Goal: Transaction & Acquisition: Purchase product/service

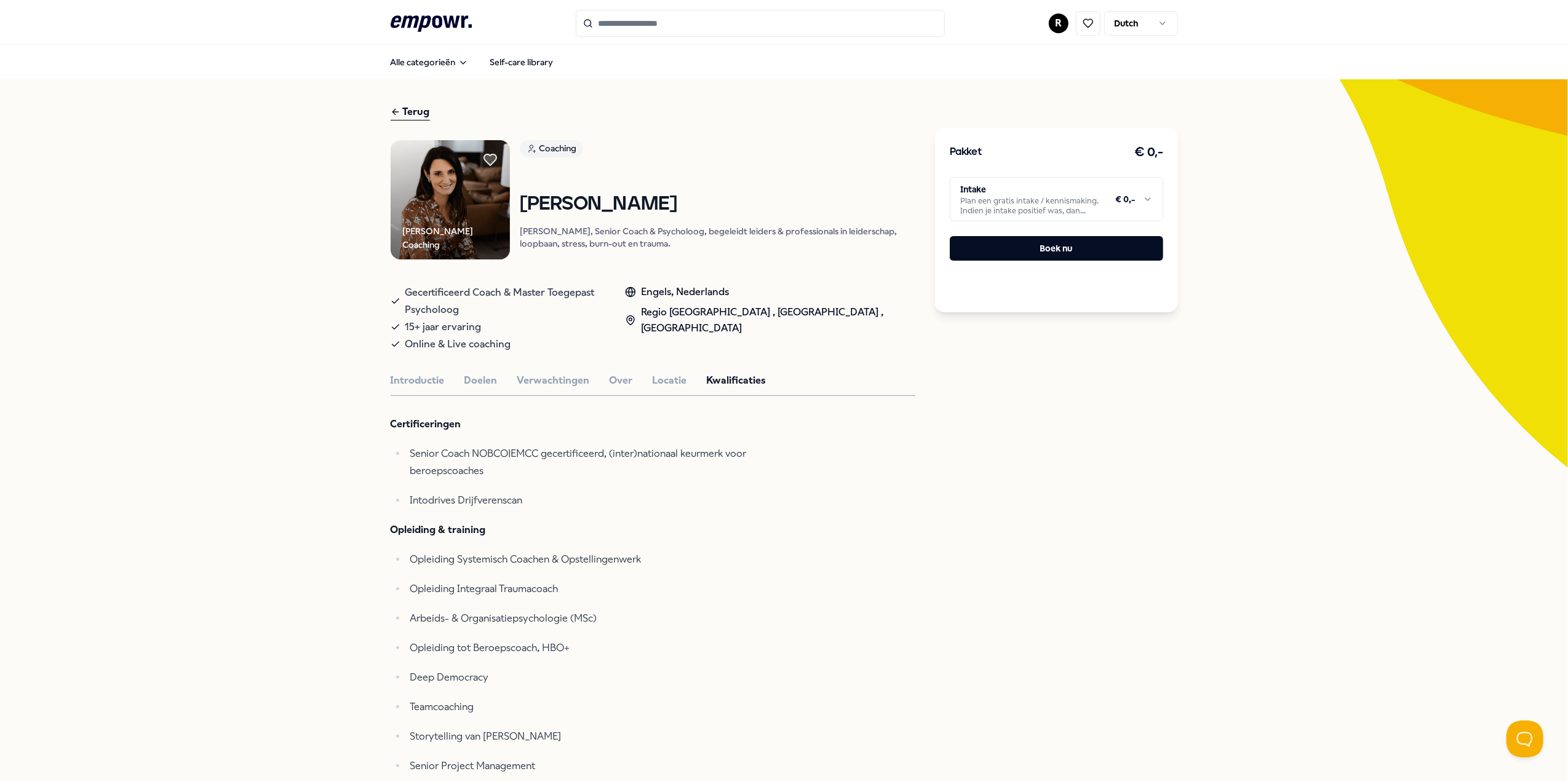
click at [390, 373] on button "Introductie" at bounding box center [417, 381] width 55 height 16
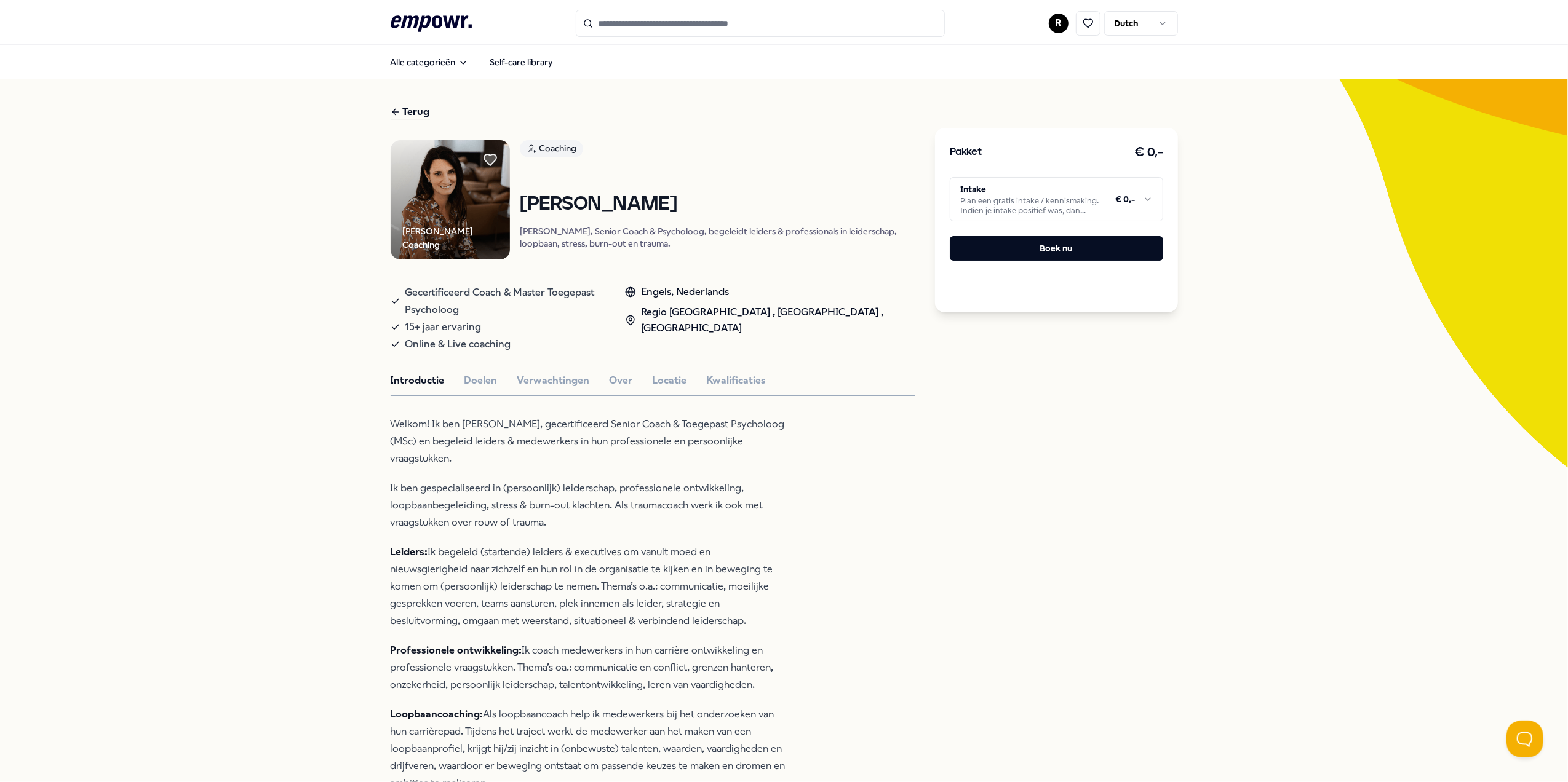
click at [1051, 24] on html ".empowr-logo_svg__cls-1{fill:#03032f} R Dutch Alle categorieën Self-care librar…" at bounding box center [784, 391] width 1568 height 782
click at [1482, 329] on html ".empowr-logo_svg__cls-1{fill:#03032f} R Dutch Alle categorieën Self-care librar…" at bounding box center [784, 391] width 1568 height 782
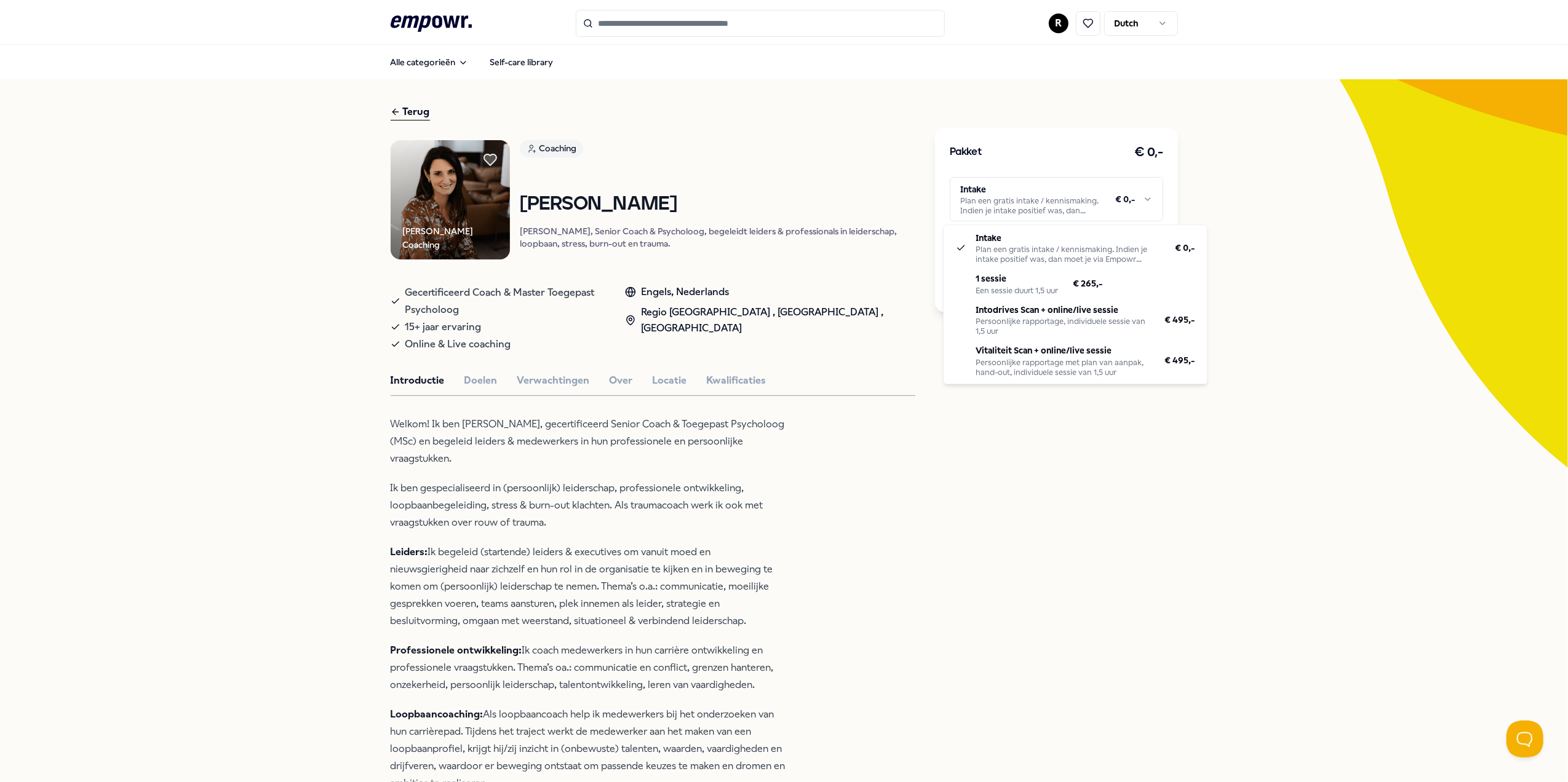
click at [1122, 188] on html ".empowr-logo_svg__cls-1{fill:#03032f} R Dutch Alle categorieën Self-care librar…" at bounding box center [784, 391] width 1568 height 782
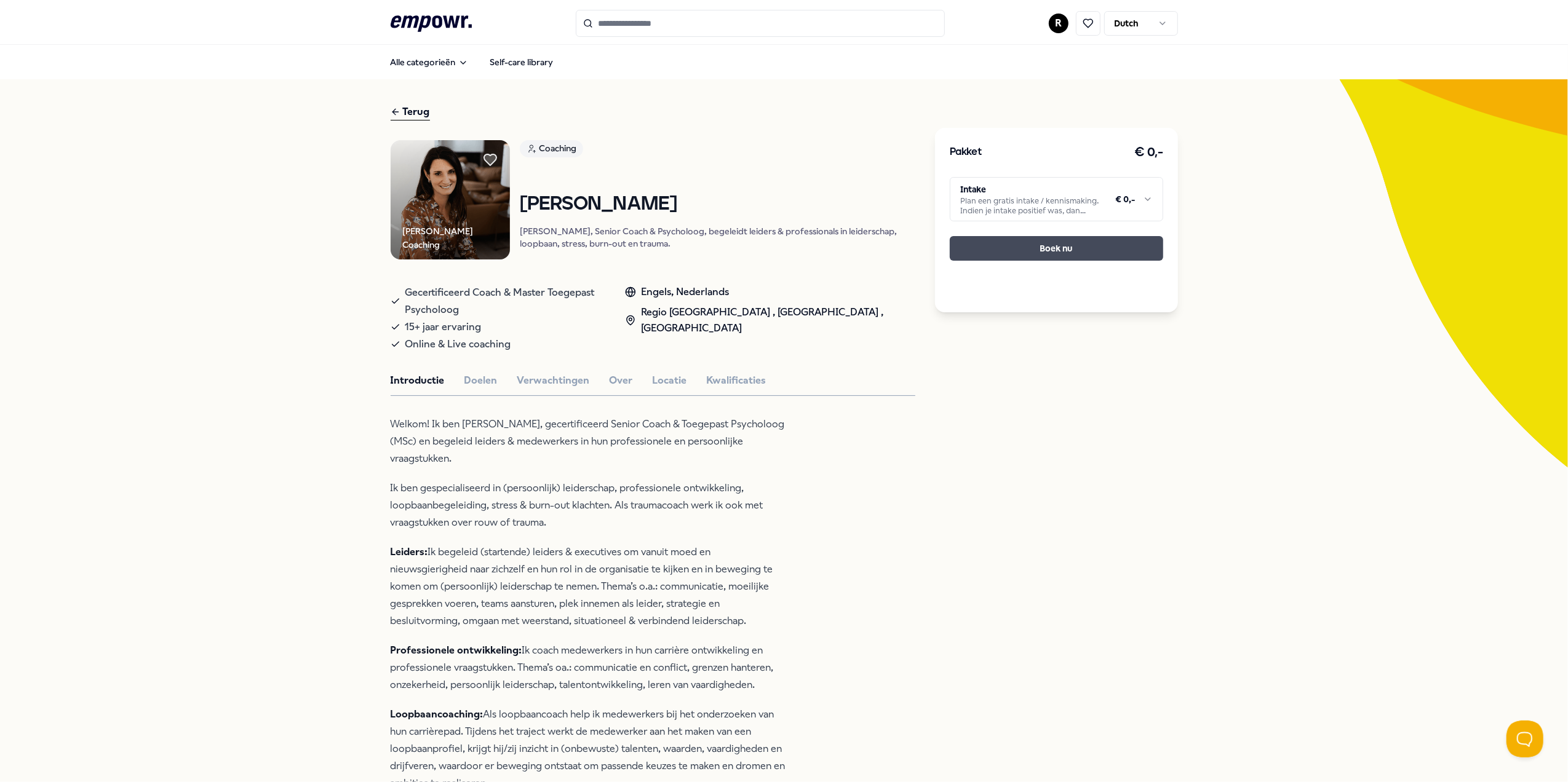
click at [1048, 241] on button "Boek nu" at bounding box center [1056, 248] width 214 height 24
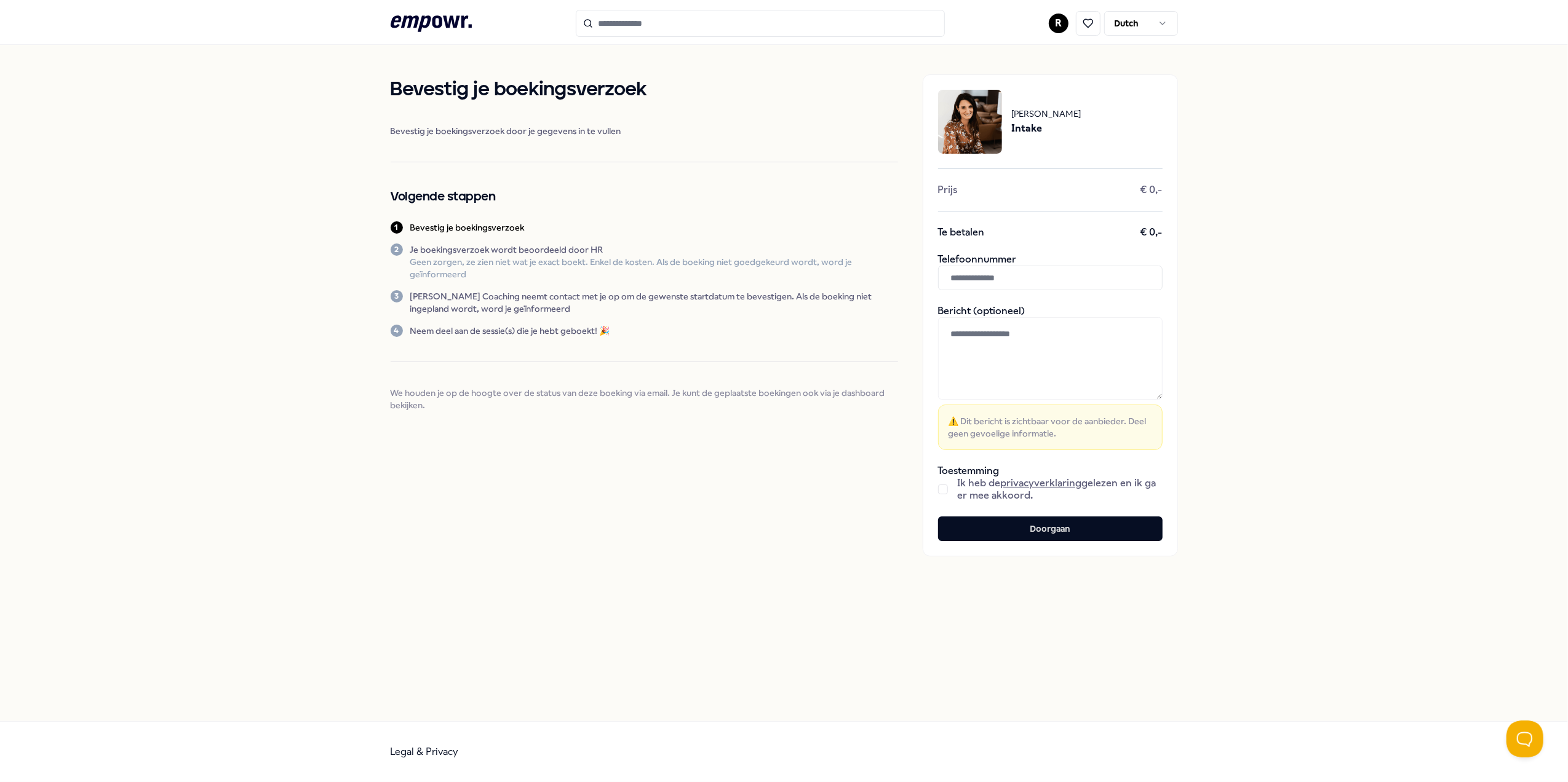
click at [1078, 276] on input "text" at bounding box center [1050, 278] width 224 height 24
type input "**********"
click at [949, 490] on div "Ik heb de privacyverklaring gelezen en ik ga er mee akkoord." at bounding box center [1050, 490] width 224 height 24
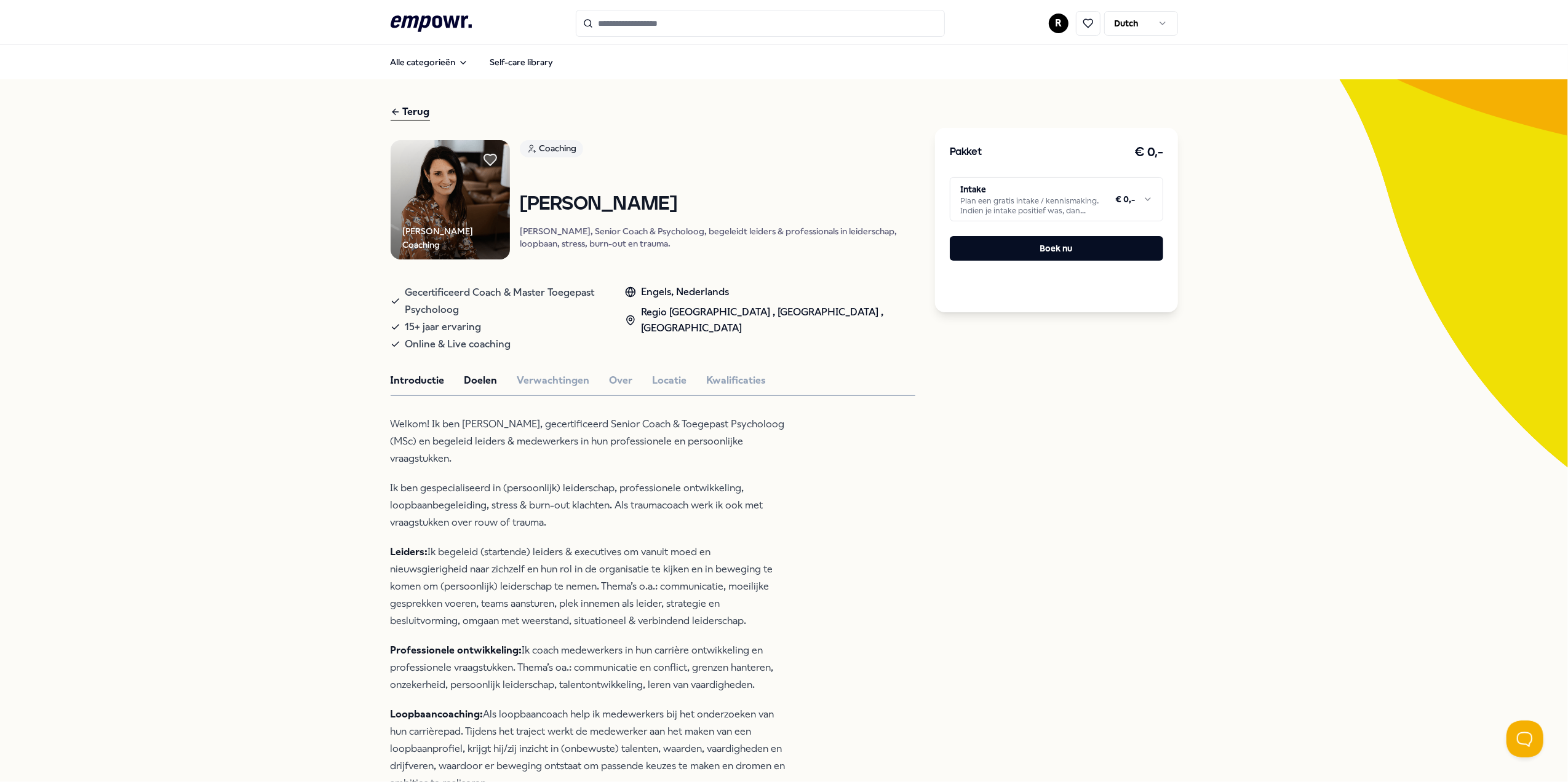
click at [482, 373] on button "Doelen" at bounding box center [481, 381] width 33 height 16
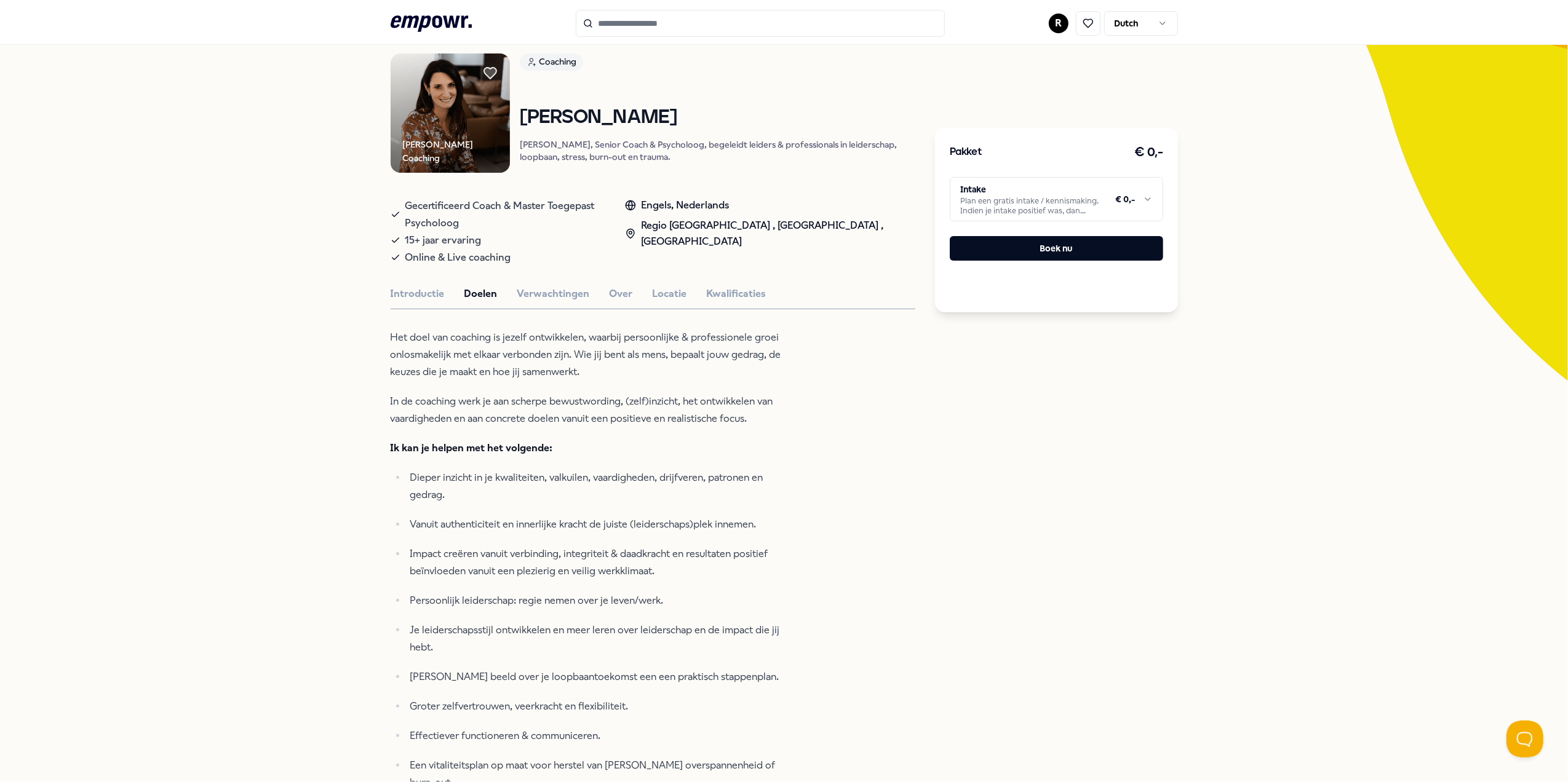
scroll to position [163, 0]
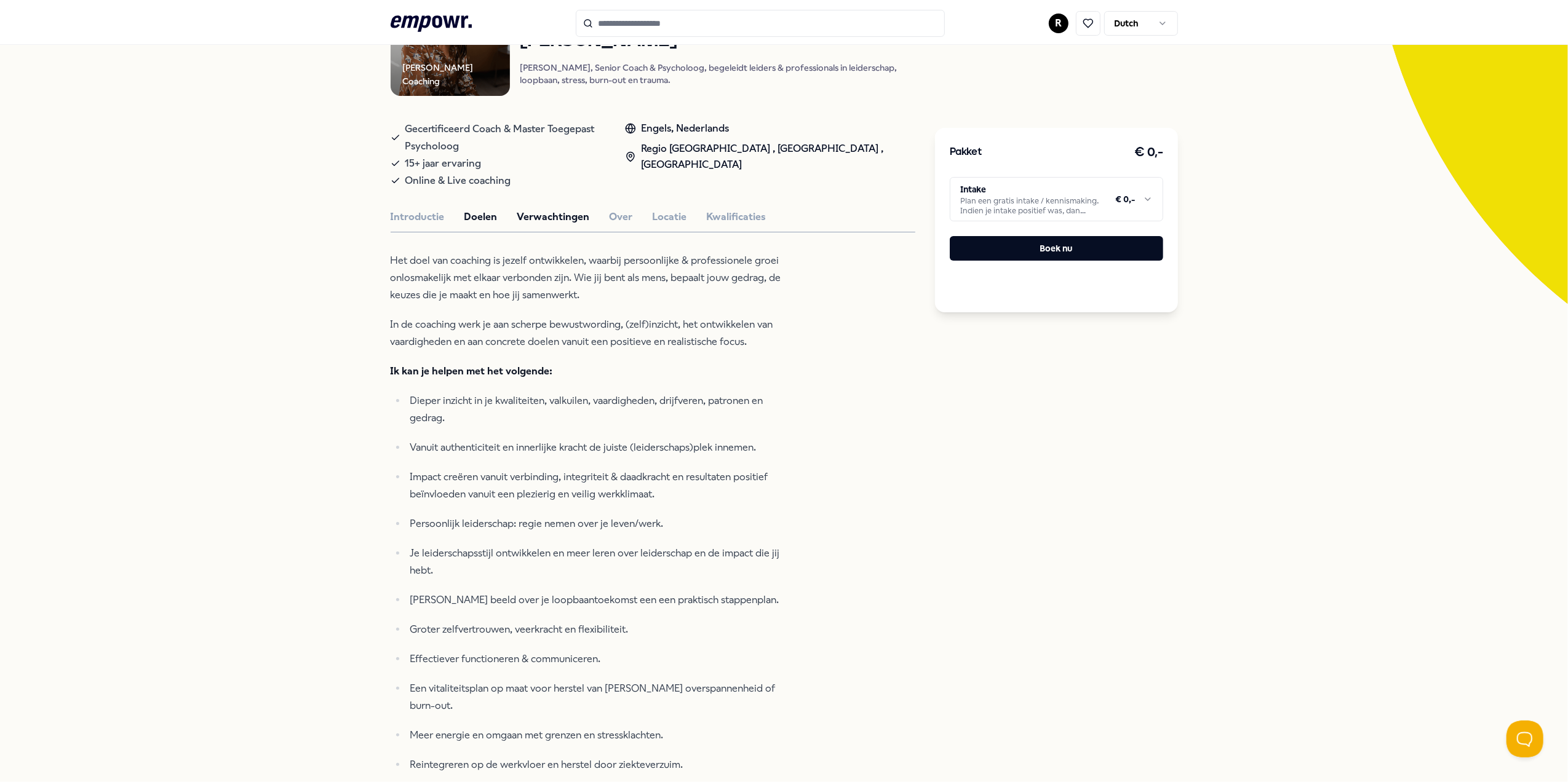
click at [564, 209] on button "Verwachtingen" at bounding box center [554, 217] width 73 height 16
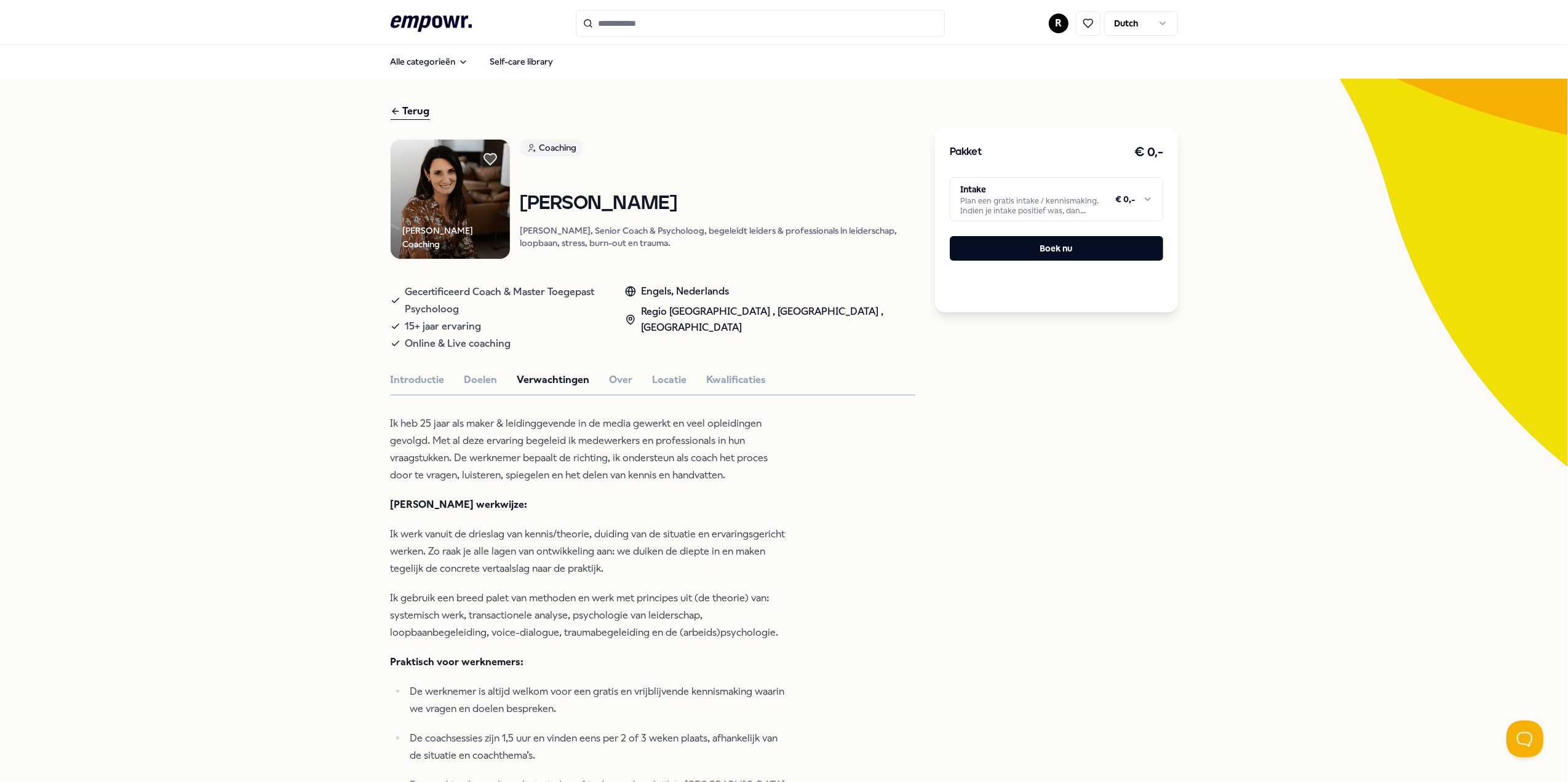
scroll to position [0, 0]
click at [669, 373] on button "Locatie" at bounding box center [670, 381] width 35 height 16
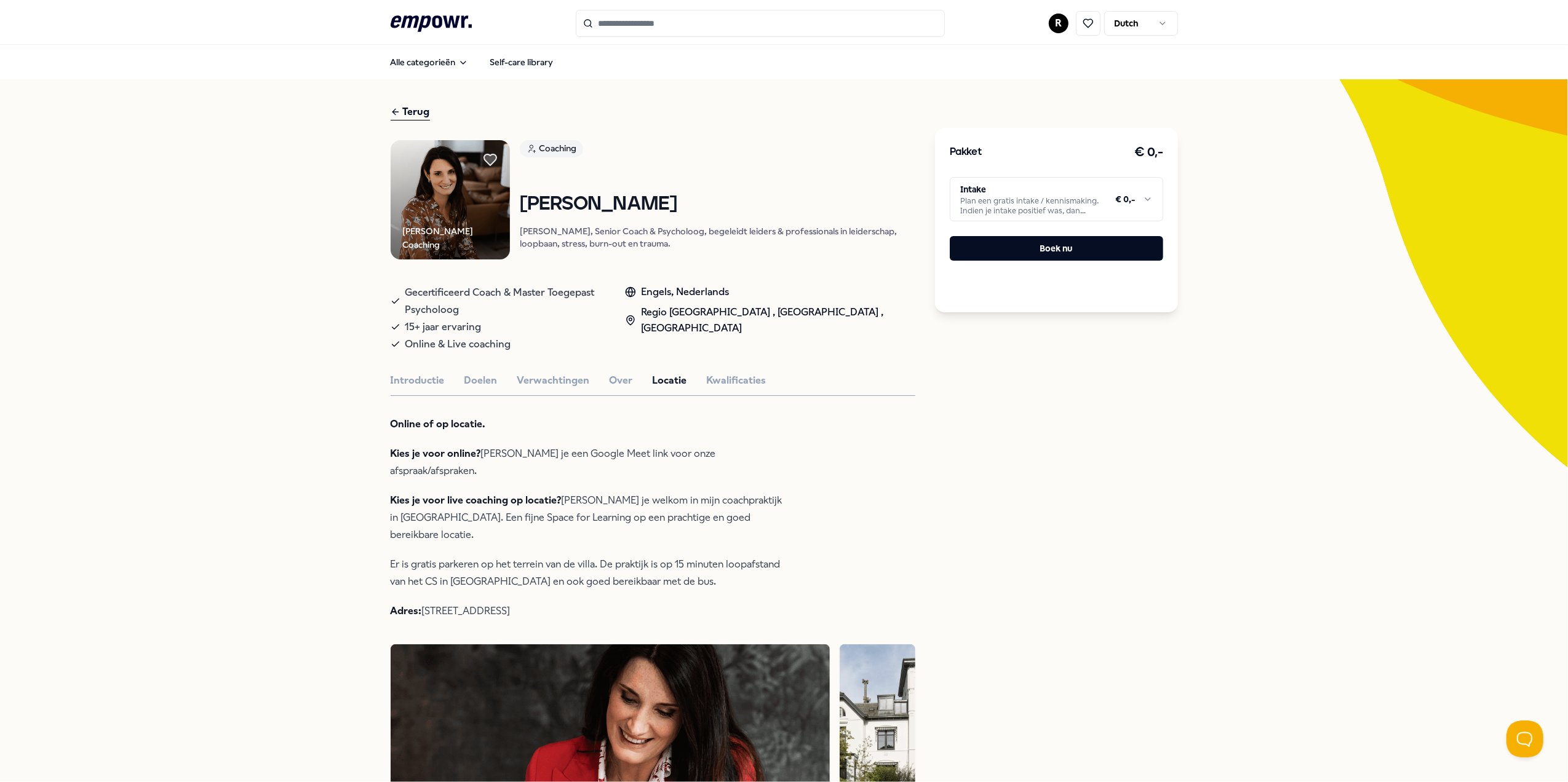
click at [392, 109] on icon at bounding box center [395, 112] width 10 height 15
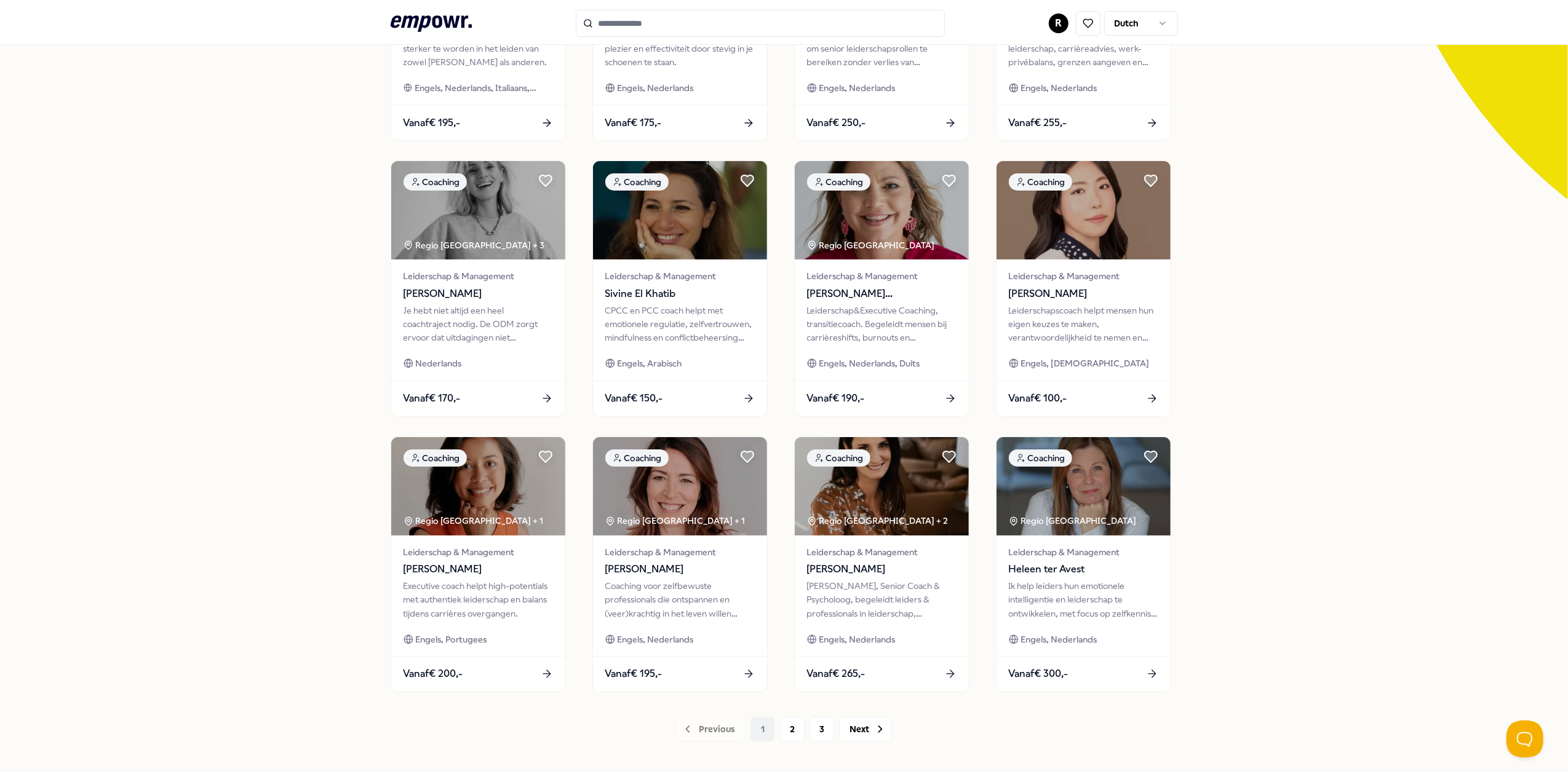
scroll to position [318, 0]
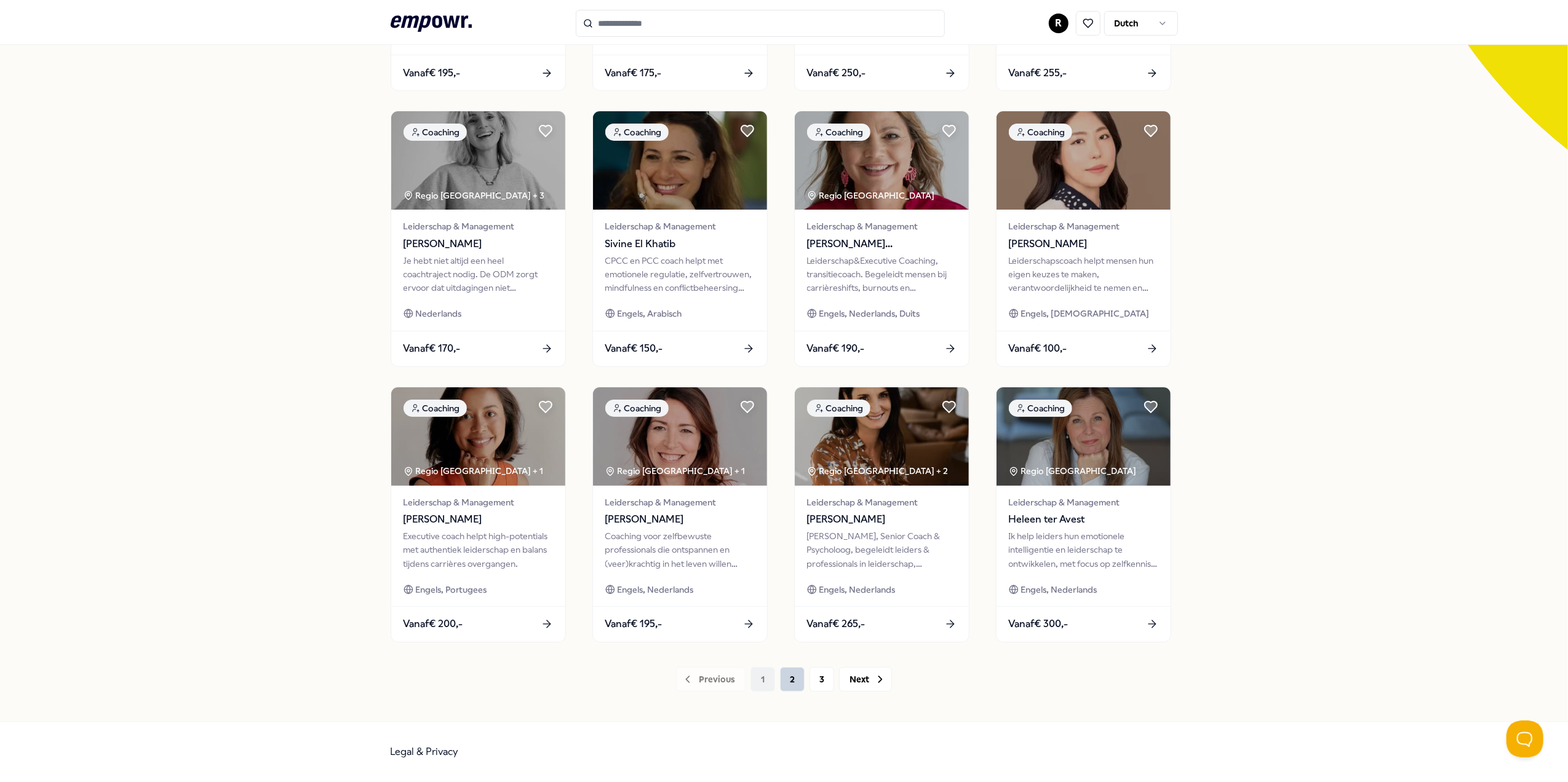
click at [783, 674] on button "2" at bounding box center [792, 679] width 24 height 24
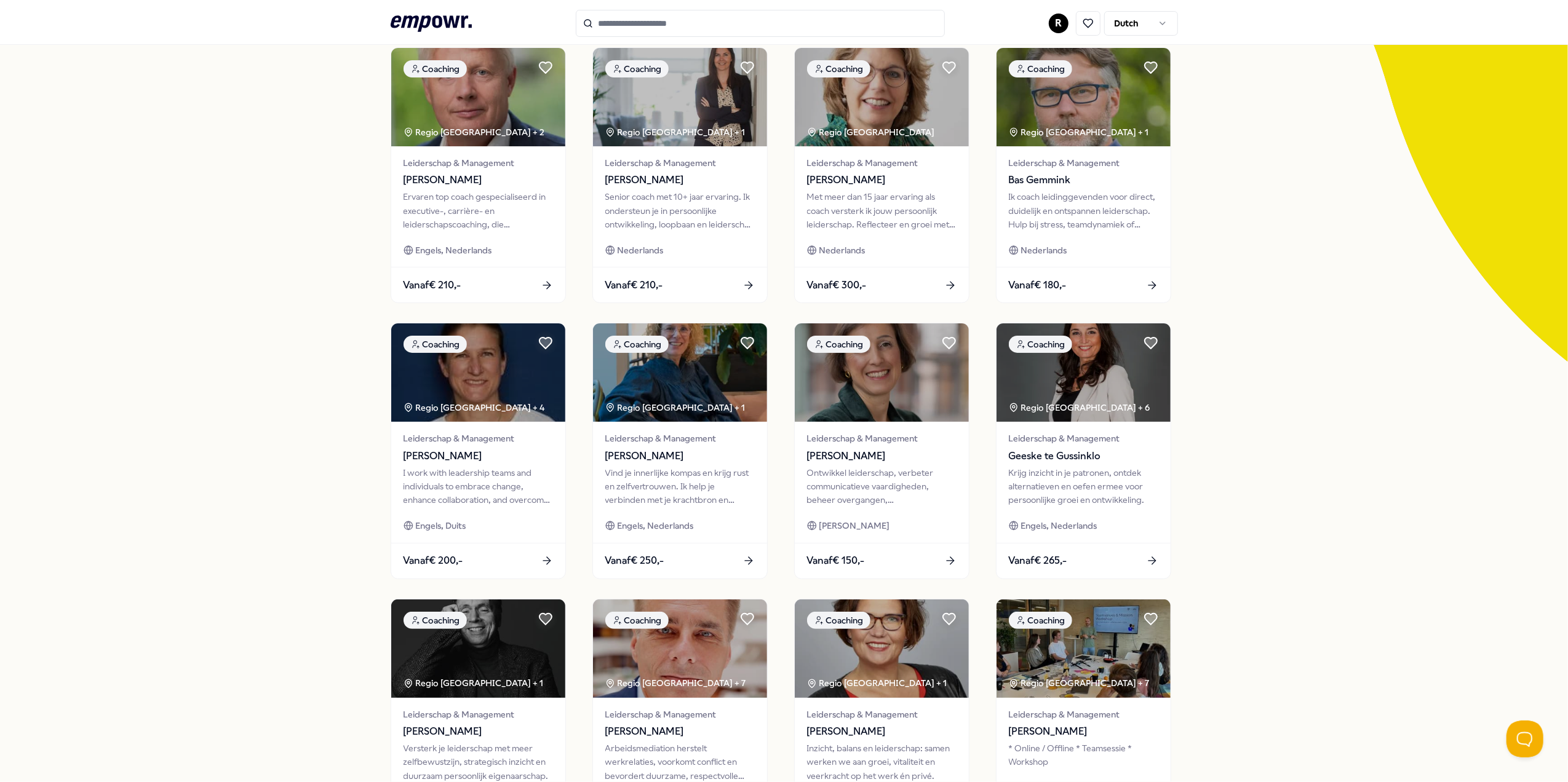
scroll to position [318, 0]
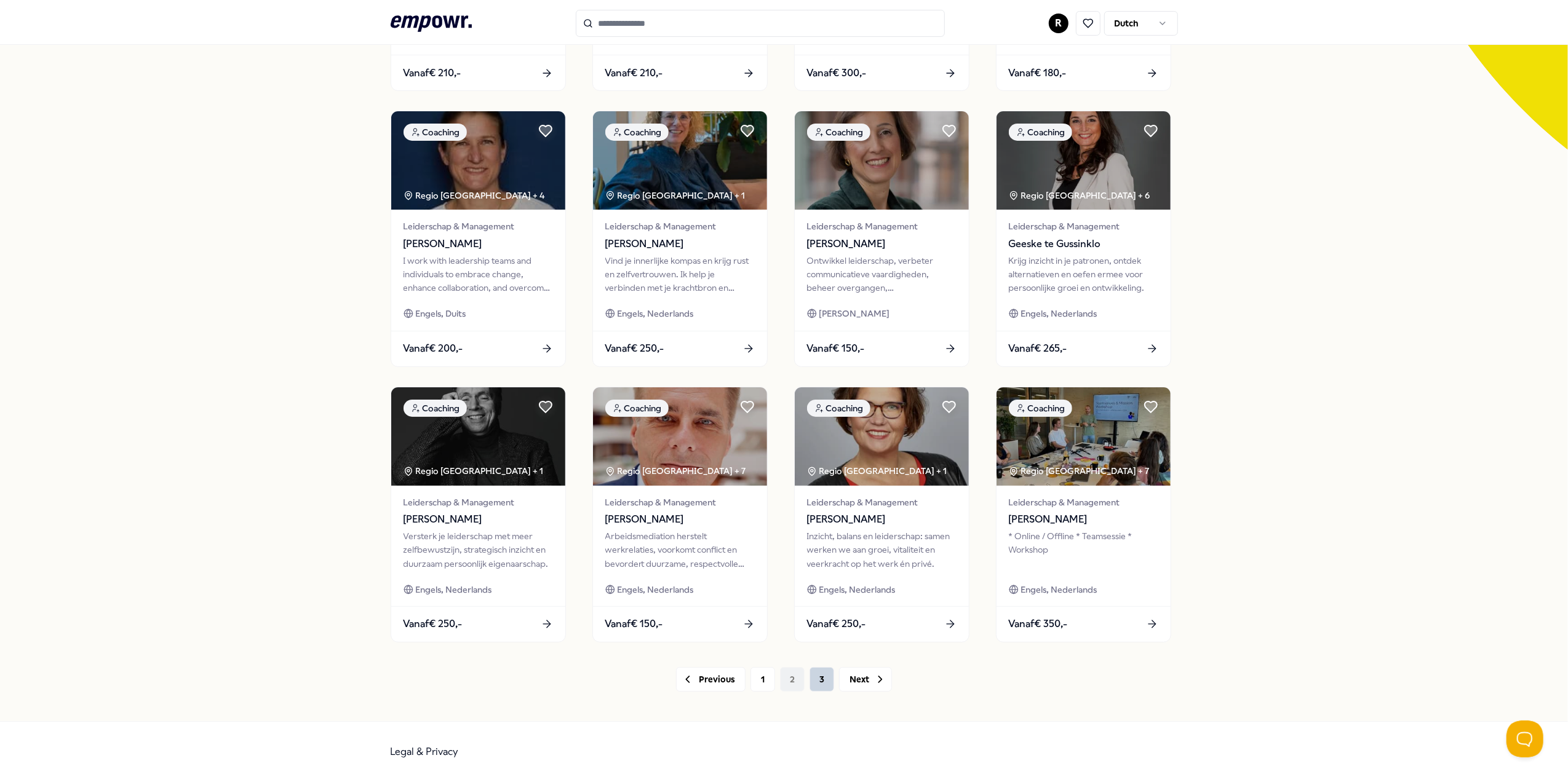
click at [817, 682] on button "3" at bounding box center [821, 679] width 24 height 24
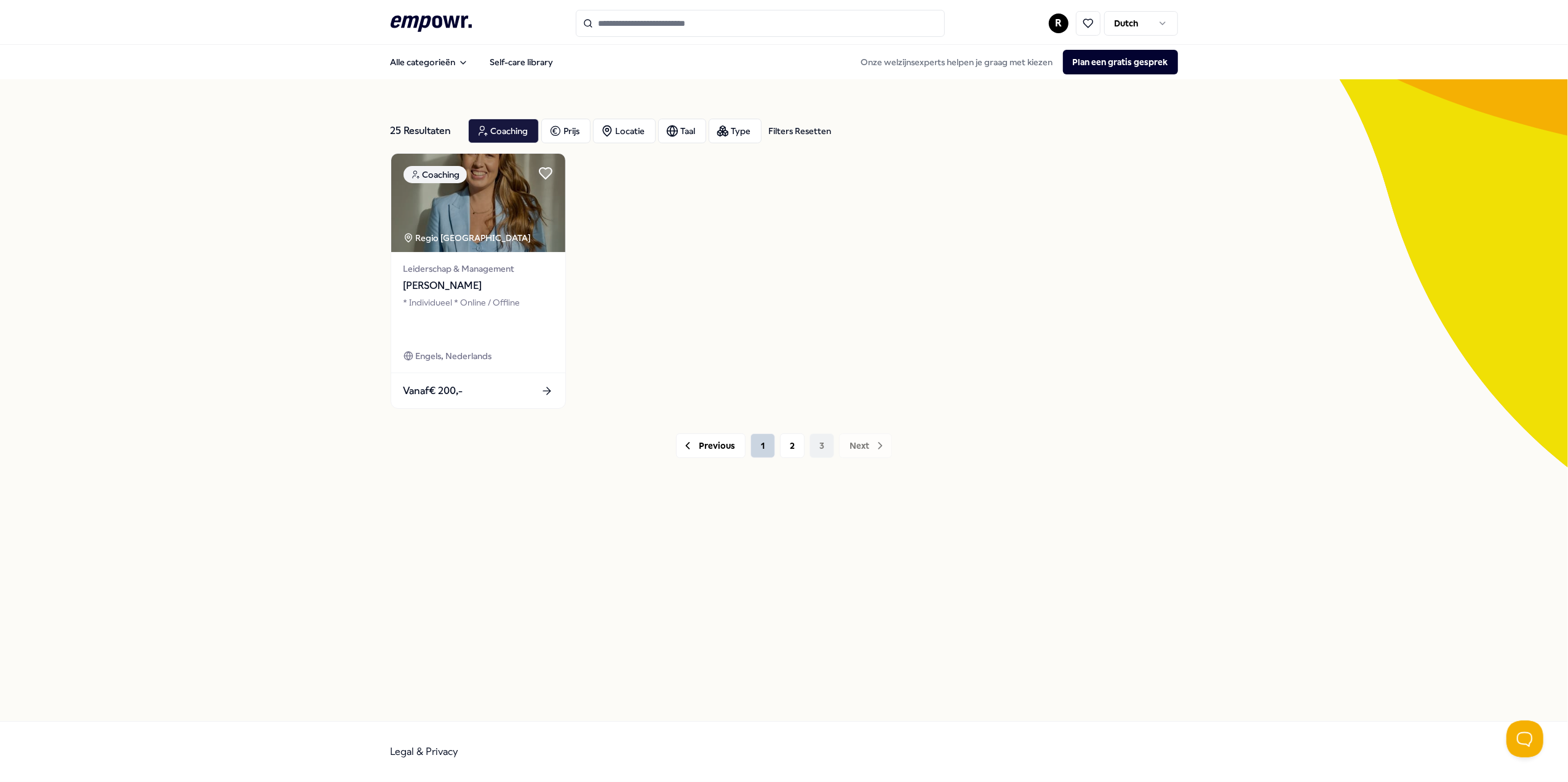
click at [768, 452] on button "1" at bounding box center [762, 445] width 24 height 24
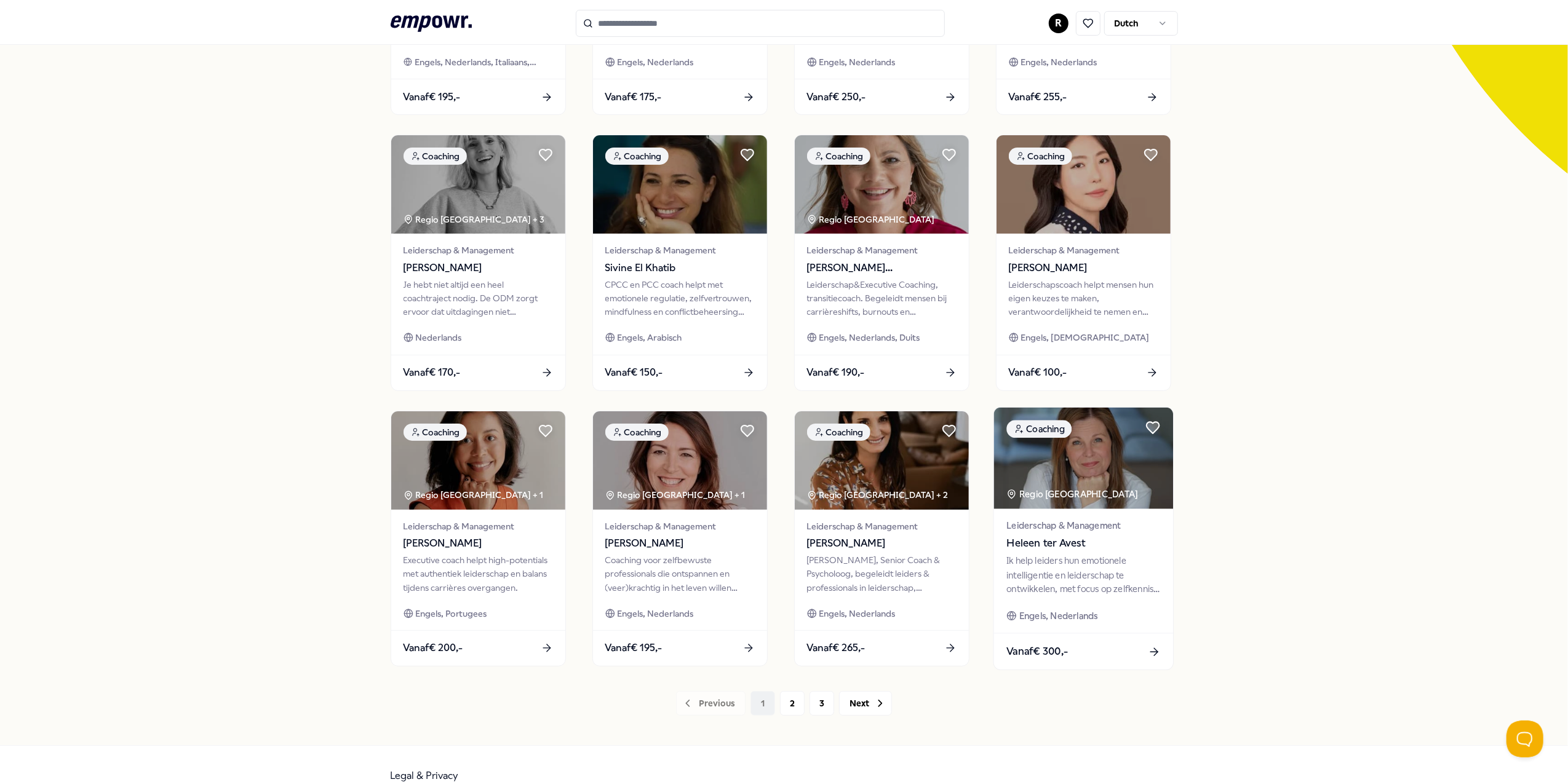
scroll to position [318, 0]
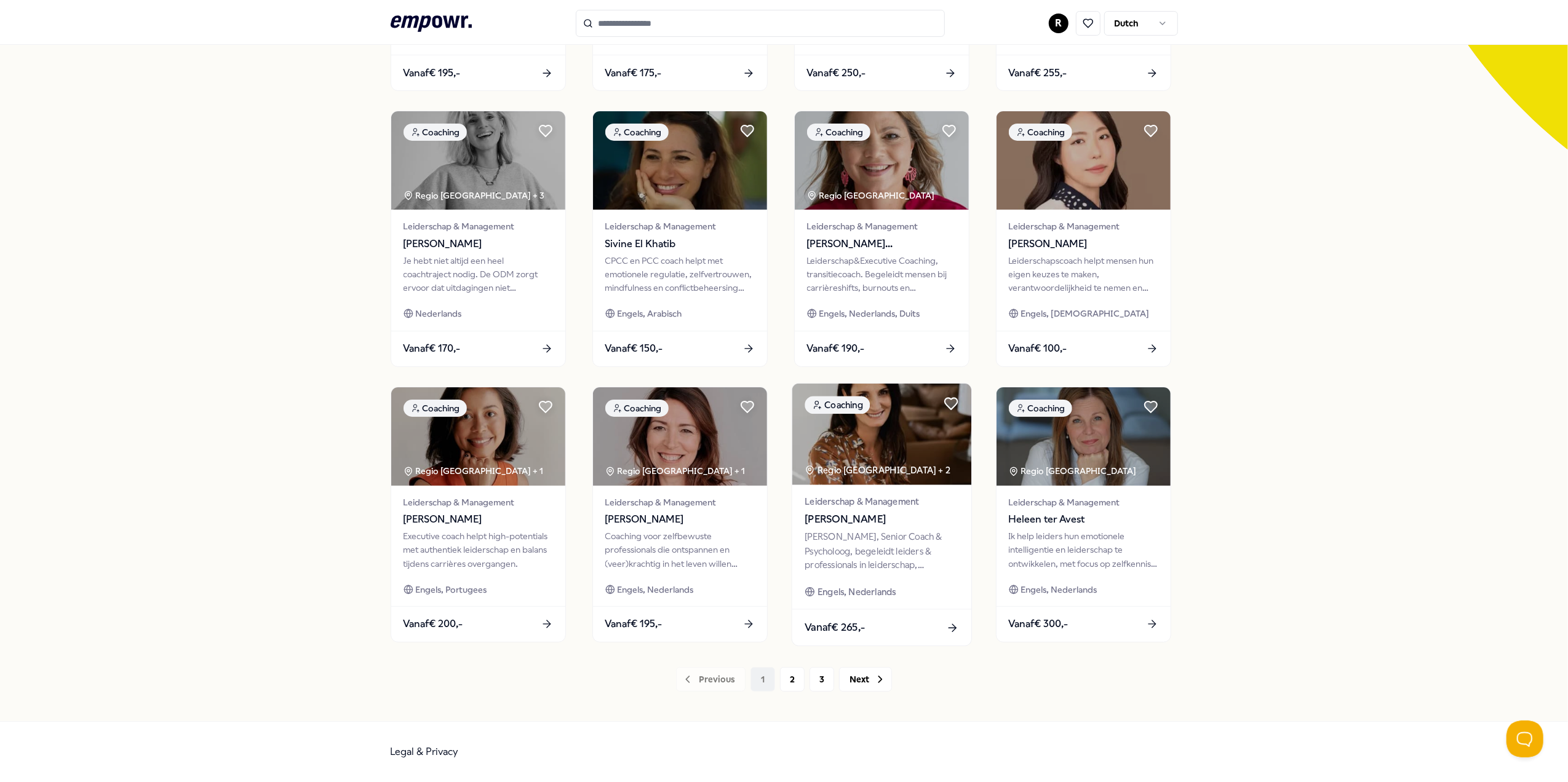
click at [913, 496] on span "Leiderschap & Management" at bounding box center [882, 502] width 154 height 14
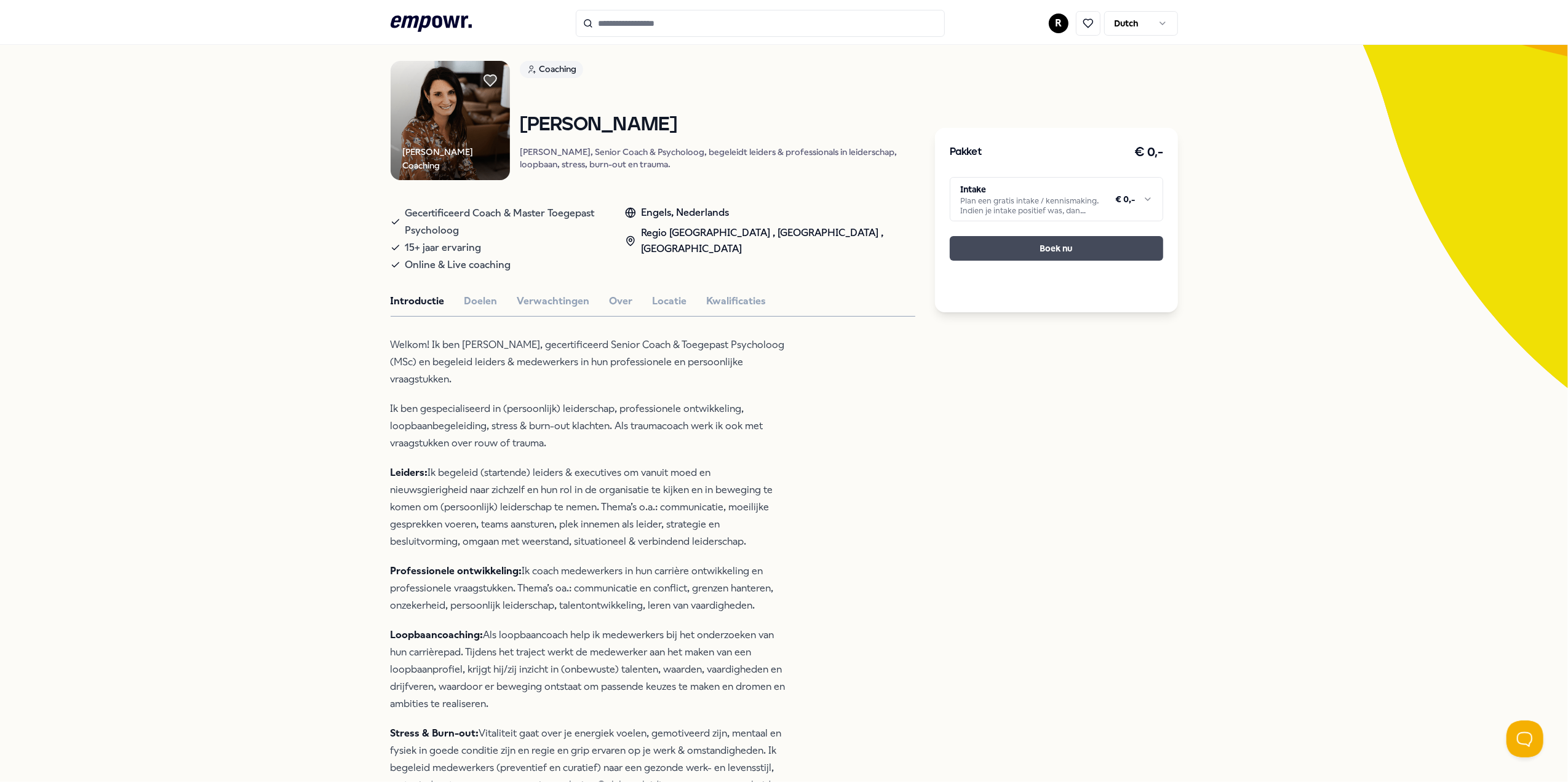
click at [992, 244] on button "Boek nu" at bounding box center [1056, 248] width 214 height 24
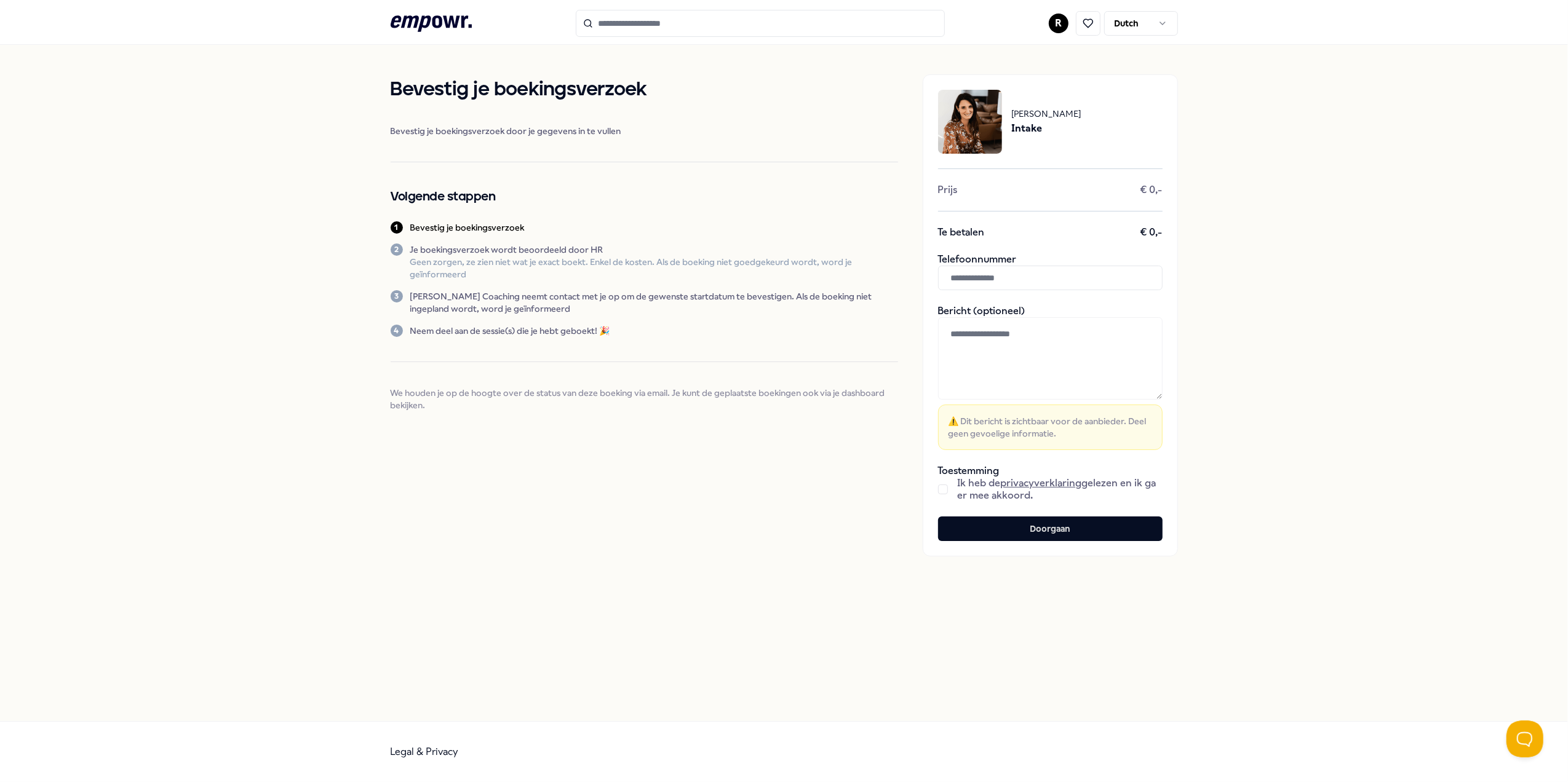
click at [1038, 273] on input "text" at bounding box center [1050, 278] width 224 height 24
type input "**********"
click at [938, 490] on button "button" at bounding box center [942, 489] width 10 height 10
click at [1045, 520] on button "Doorgaan" at bounding box center [1050, 529] width 224 height 24
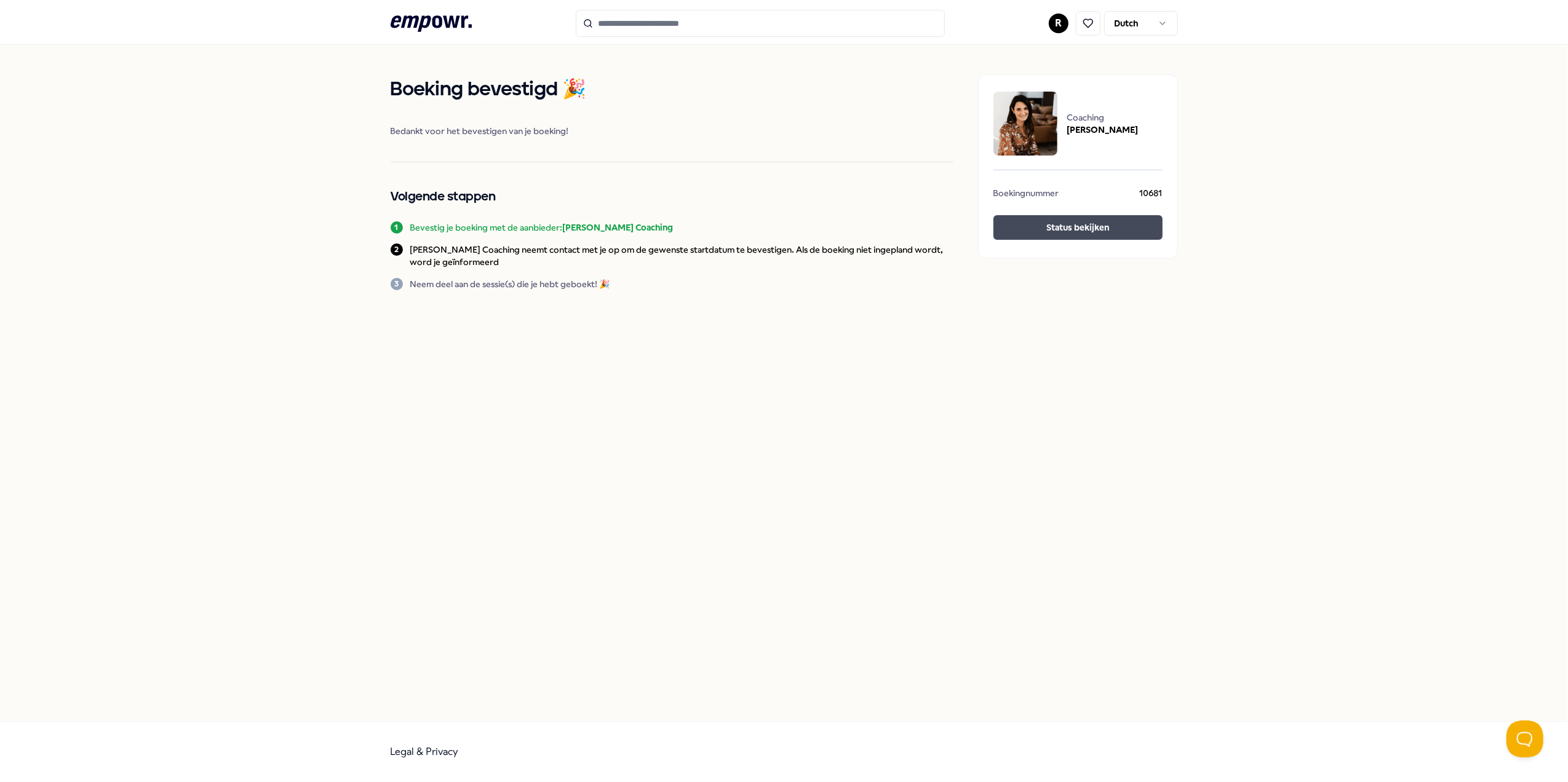
click at [1117, 222] on button "Status bekijken" at bounding box center [1077, 228] width 169 height 24
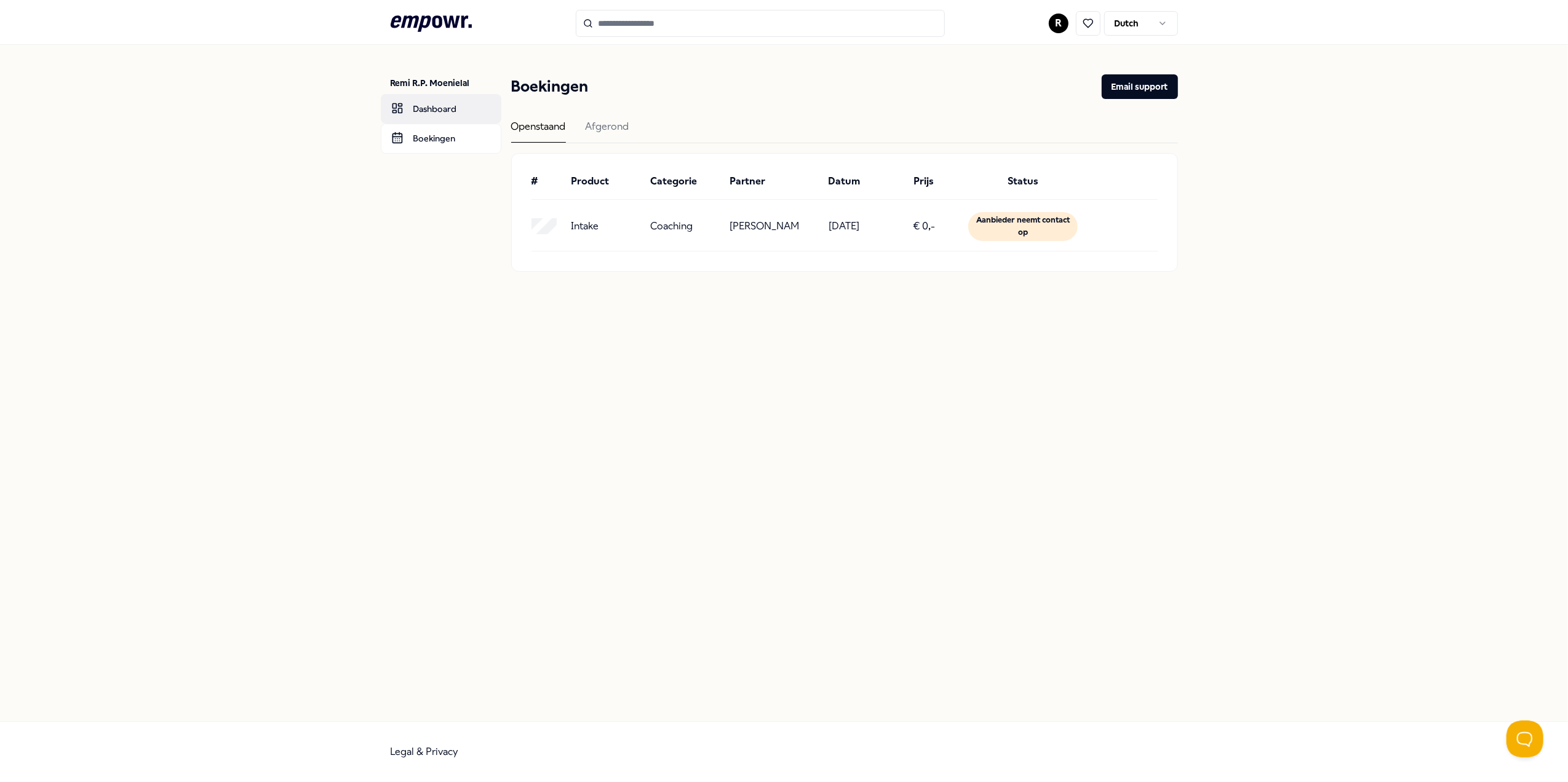
click at [447, 112] on link "Dashboard" at bounding box center [440, 109] width 120 height 29
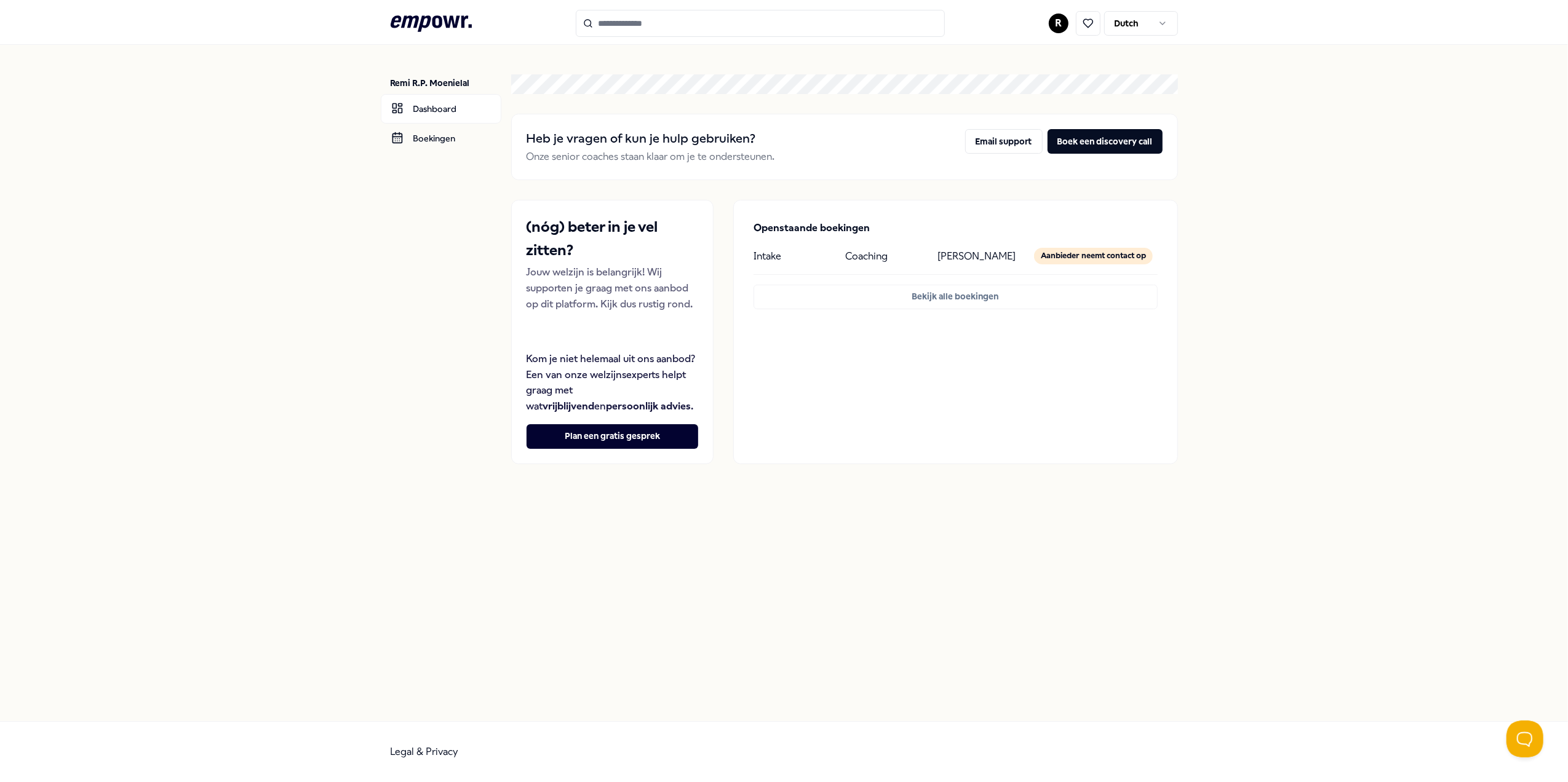
click at [867, 254] on p "Coaching" at bounding box center [866, 256] width 42 height 16
click at [948, 256] on p "[PERSON_NAME]" at bounding box center [976, 256] width 78 height 16
click at [755, 252] on p "Intake" at bounding box center [768, 256] width 28 height 16
click at [755, 251] on p "Intake" at bounding box center [768, 256] width 28 height 16
click at [754, 259] on p "Intake" at bounding box center [768, 256] width 28 height 16
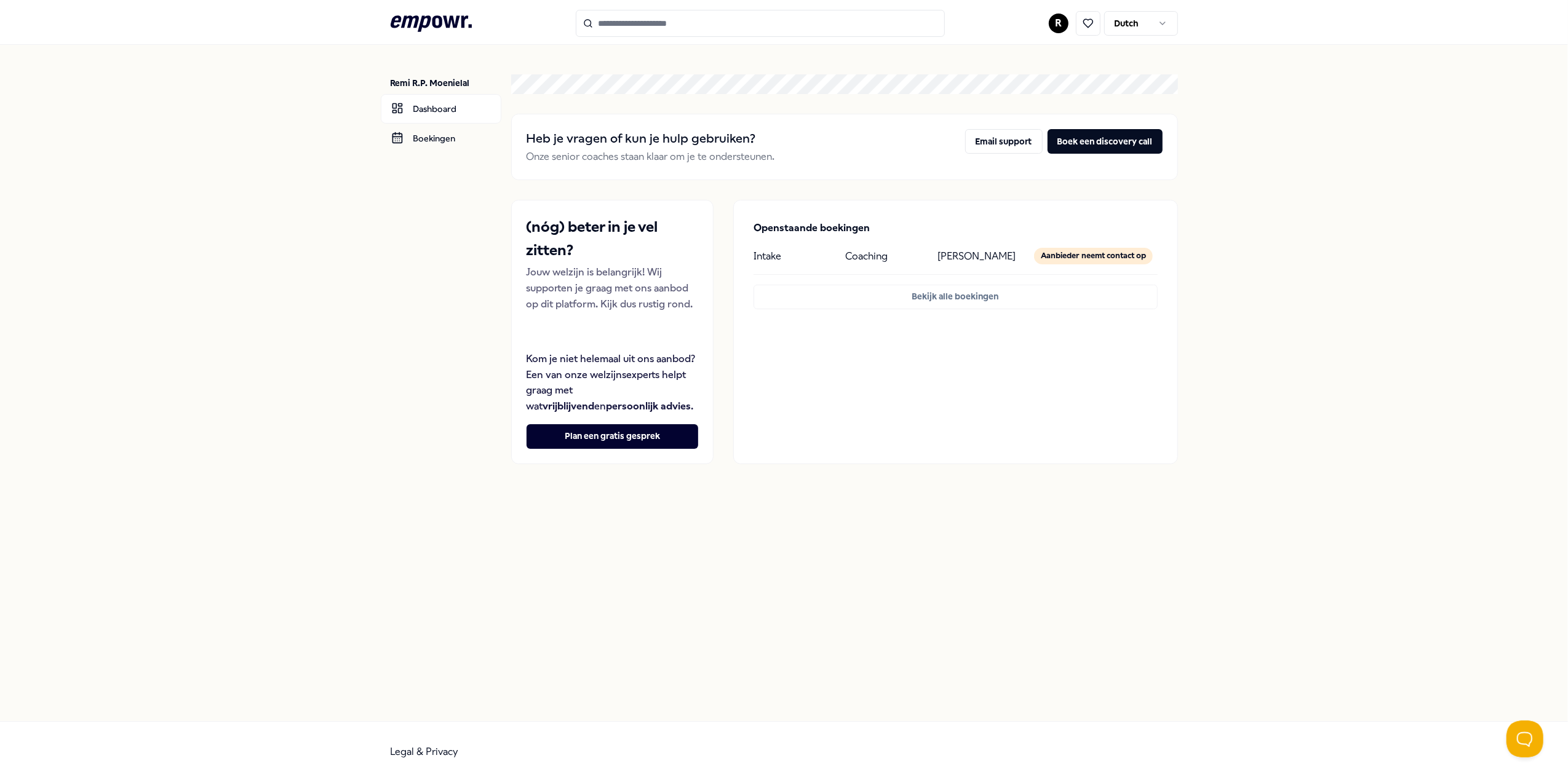
click at [421, 20] on icon at bounding box center [431, 23] width 81 height 16
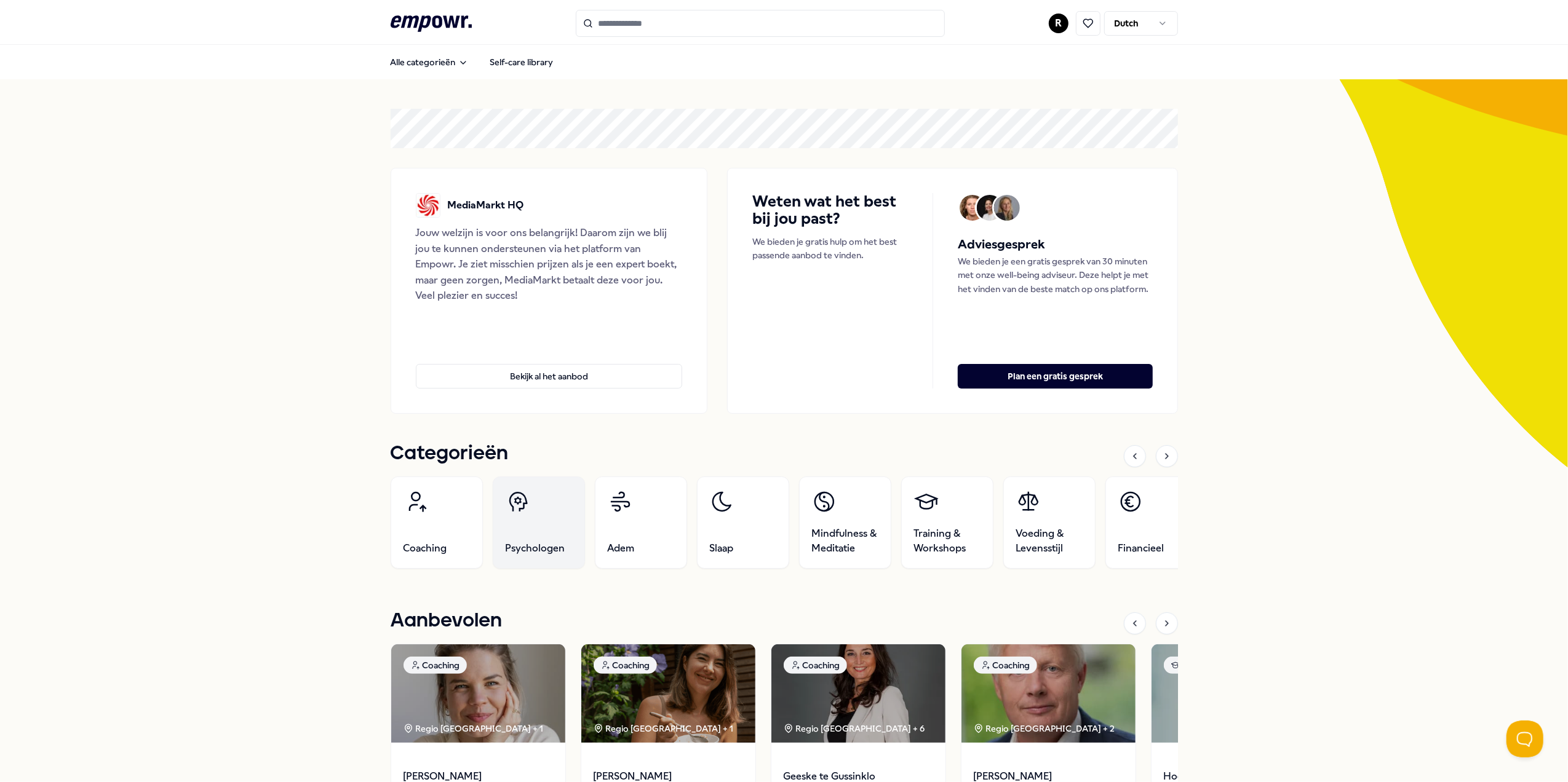
click at [543, 534] on link "Psychologen" at bounding box center [538, 522] width 93 height 93
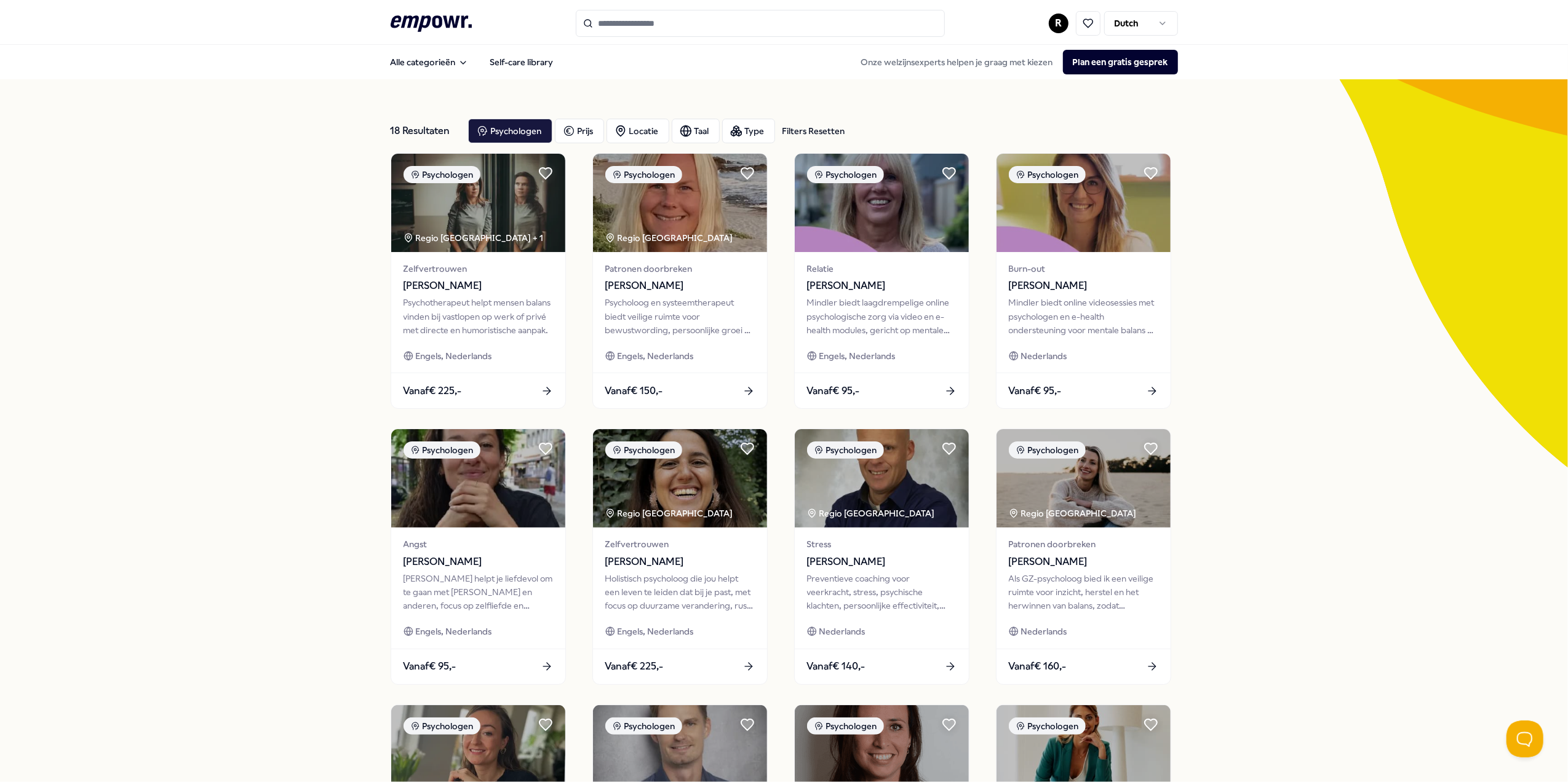
click at [434, 27] on icon ".empowr-logo_svg__cls-1{fill:#03032f}" at bounding box center [431, 23] width 81 height 22
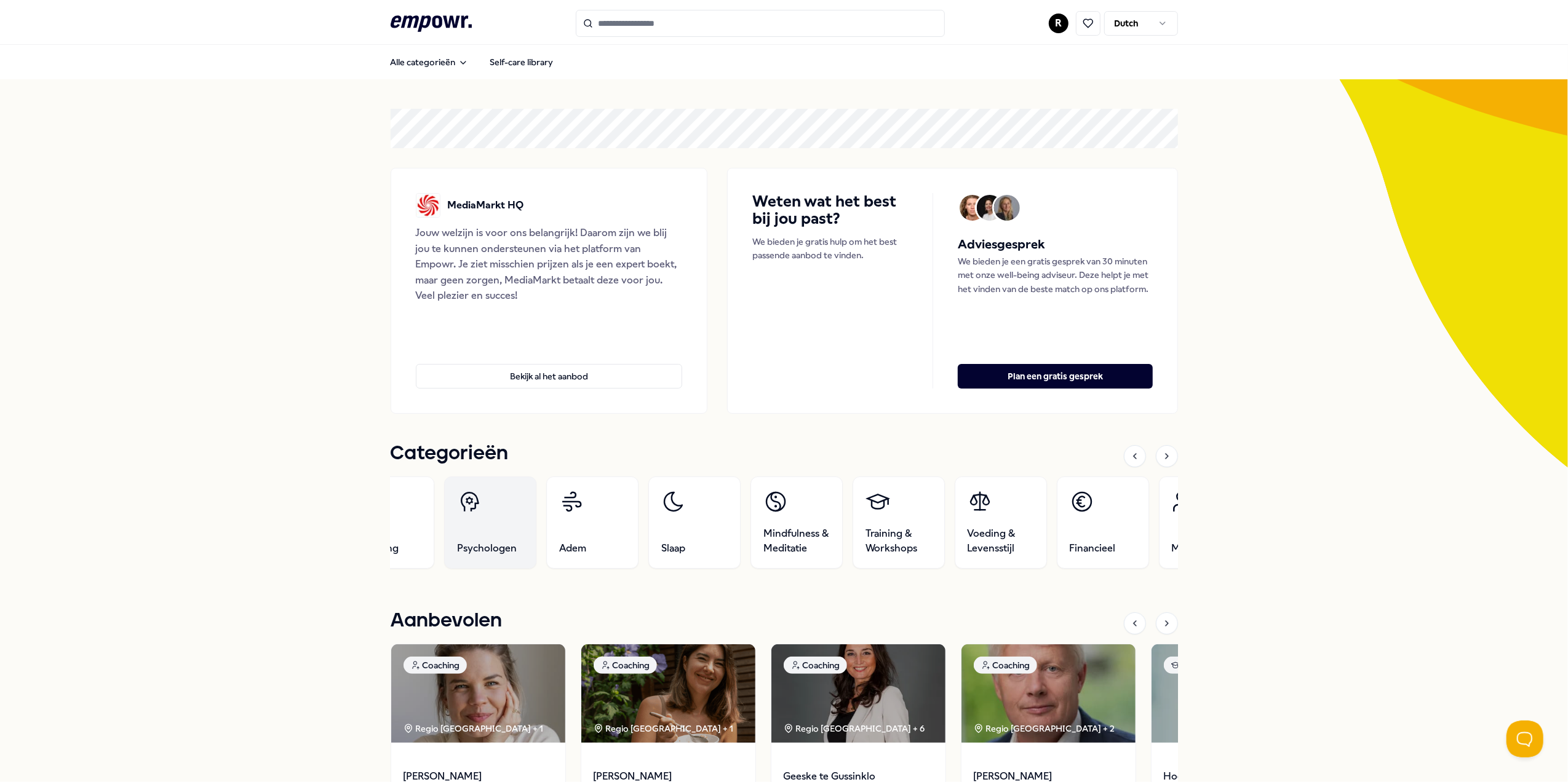
drag, startPoint x: 551, startPoint y: 528, endPoint x: 497, endPoint y: 529, distance: 54.0
click at [497, 529] on link "Psychologen" at bounding box center [490, 522] width 93 height 93
click at [877, 535] on span "Training & Workshops" at bounding box center [892, 541] width 67 height 29
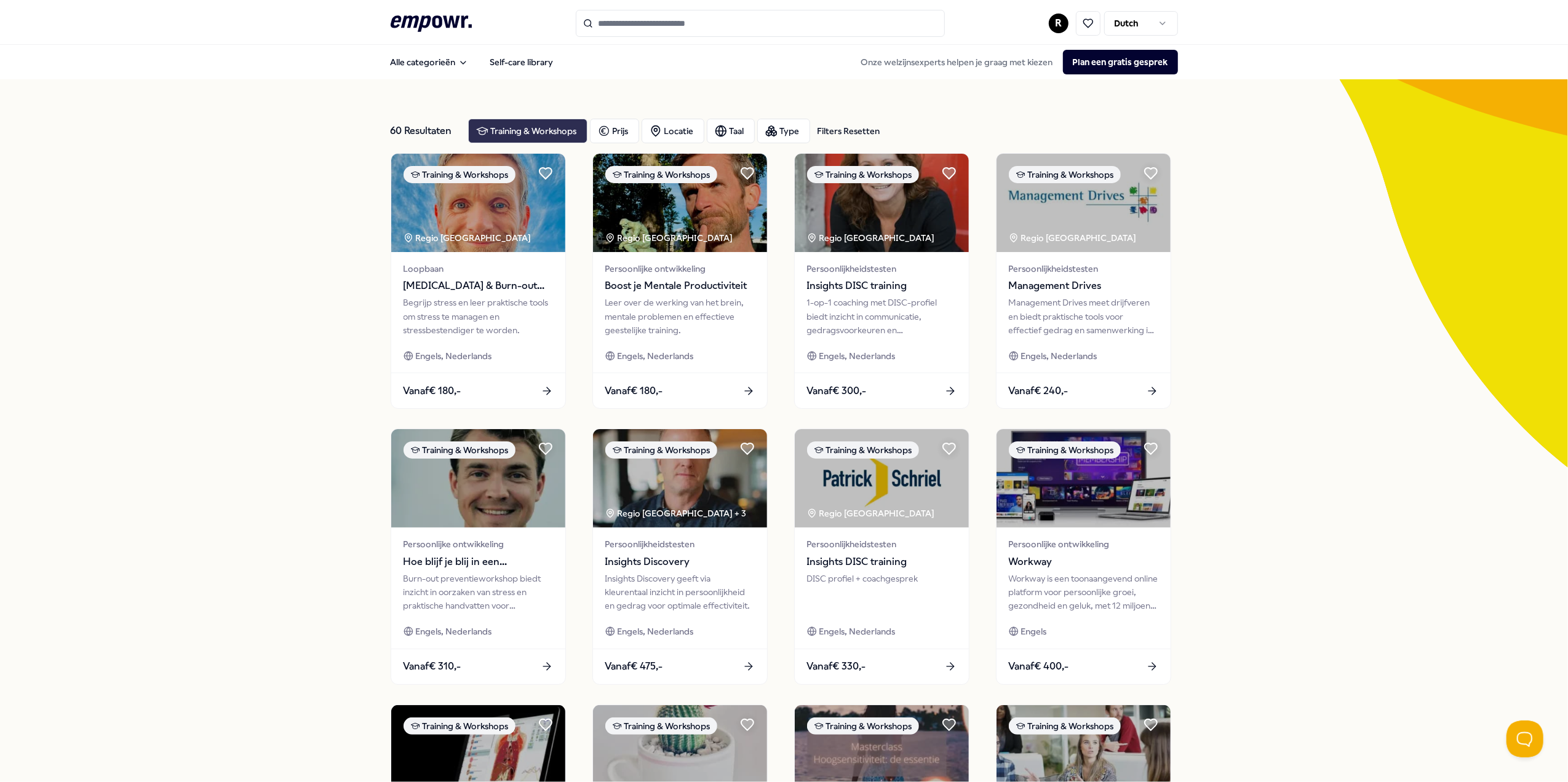
click at [492, 124] on div "Training & Workshops" at bounding box center [528, 131] width 119 height 24
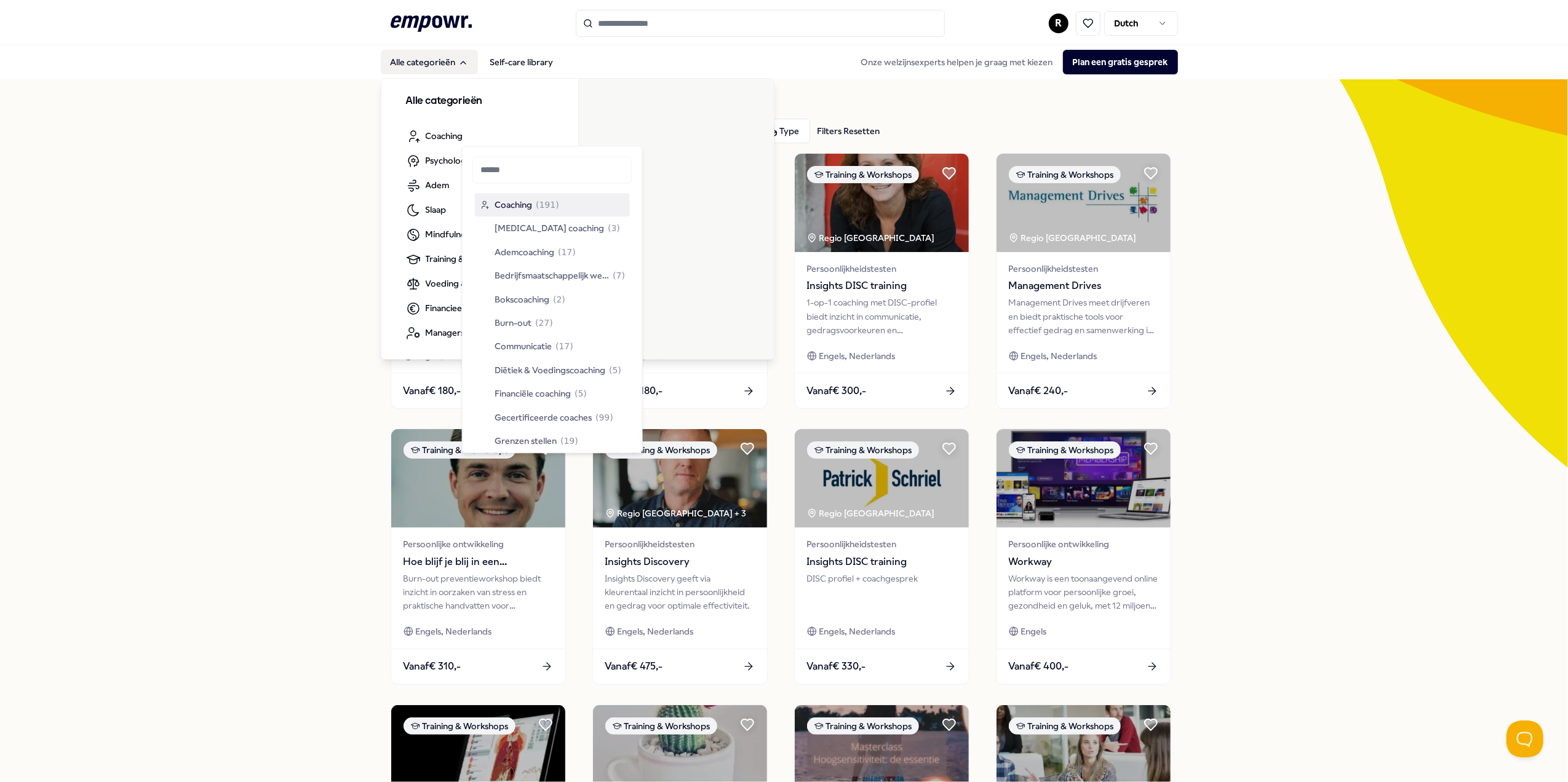
click at [434, 64] on button "Alle categorieën" at bounding box center [429, 62] width 97 height 24
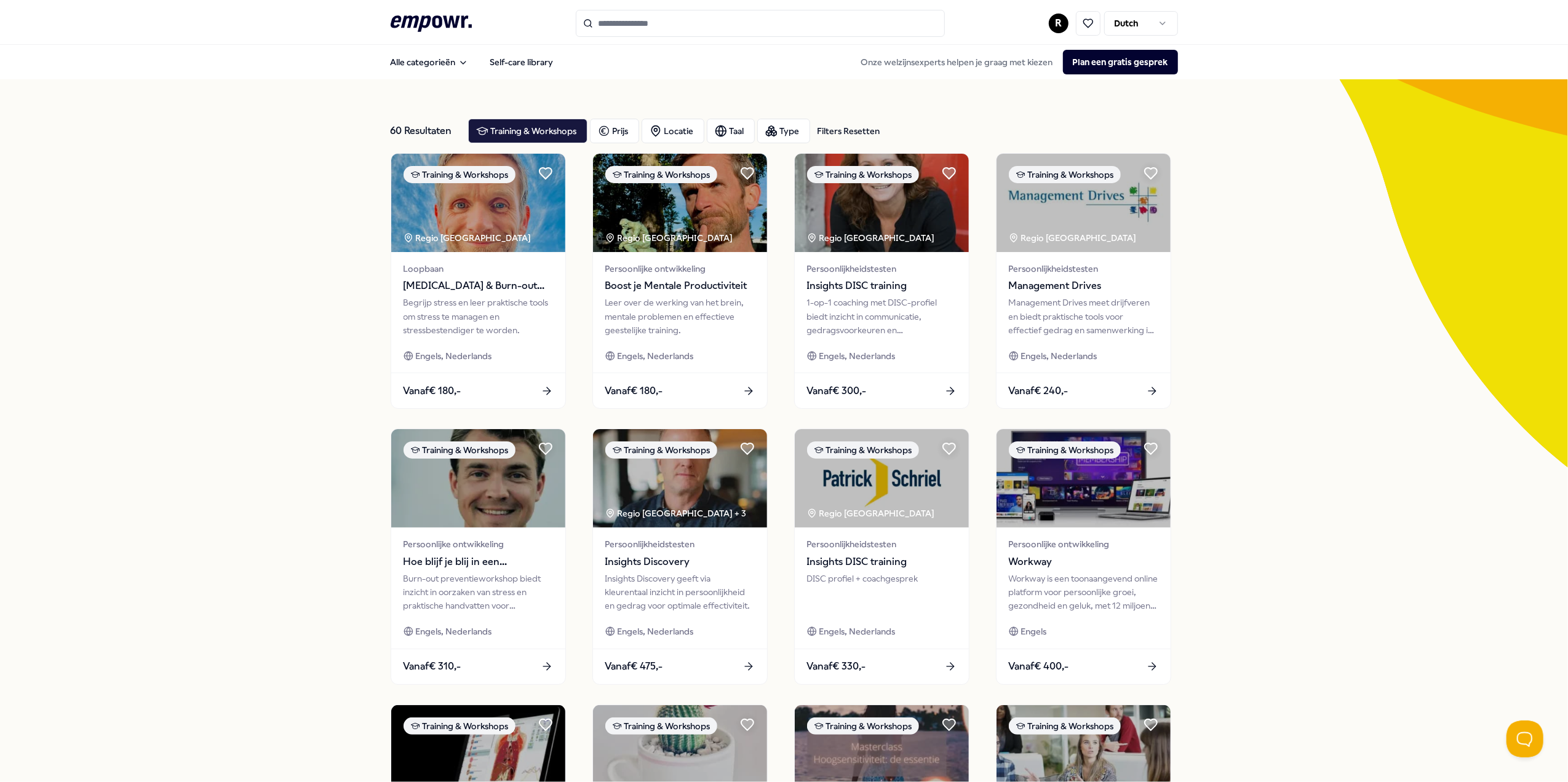
click at [443, 18] on icon at bounding box center [431, 23] width 81 height 16
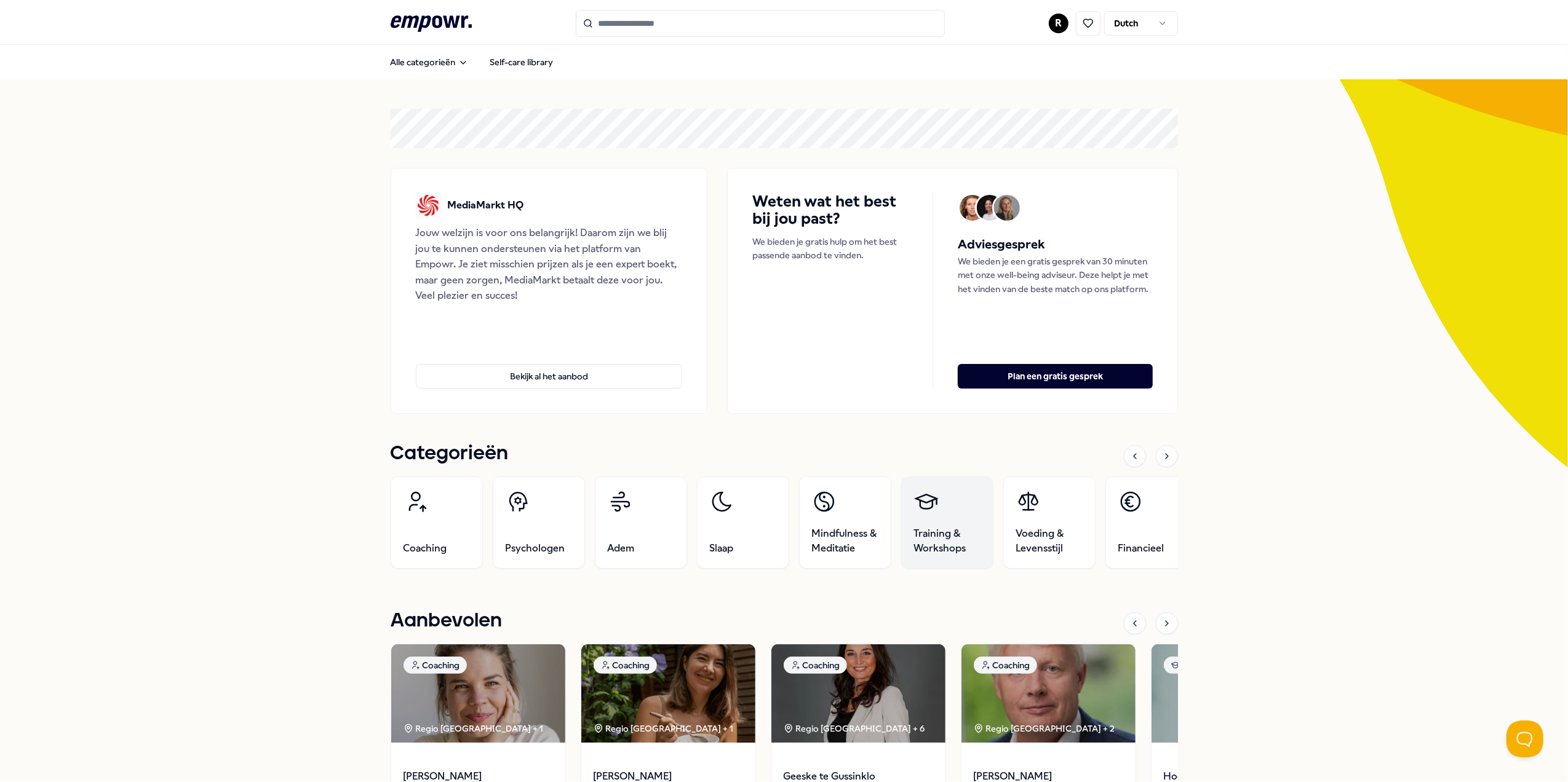
click at [941, 530] on span "Training & Workshops" at bounding box center [947, 541] width 67 height 29
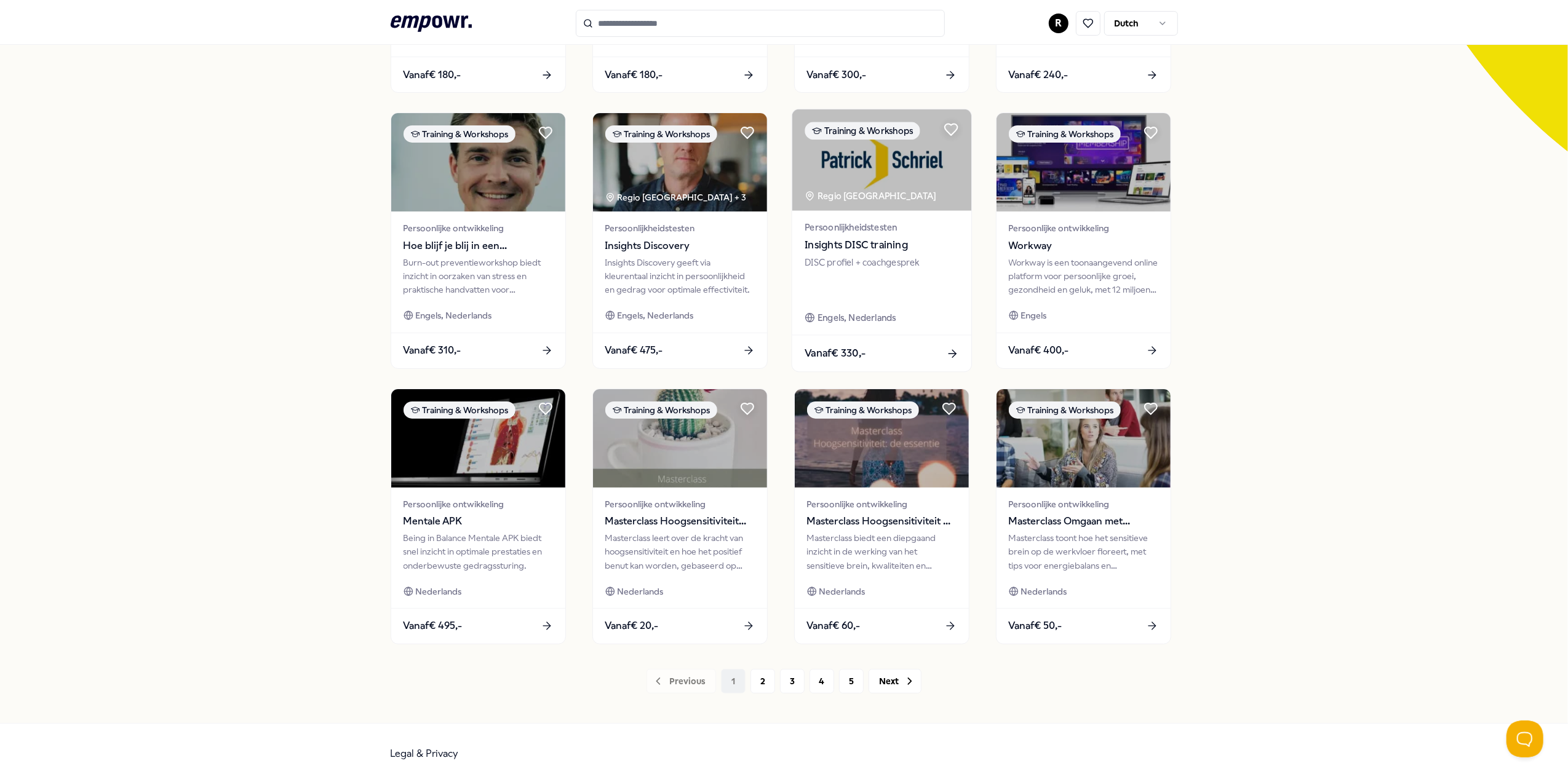
scroll to position [318, 0]
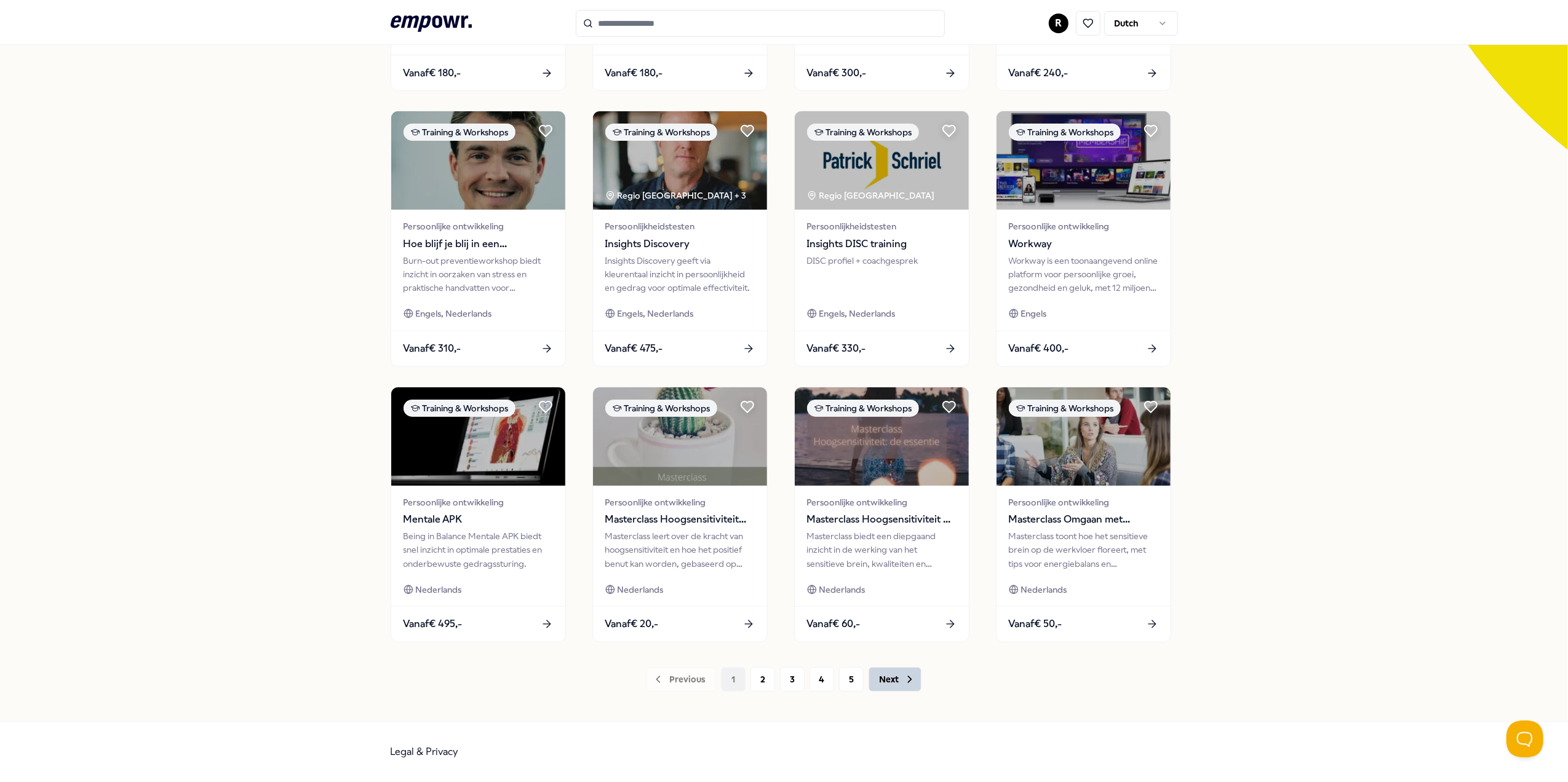
click at [890, 679] on button "Next" at bounding box center [895, 679] width 53 height 24
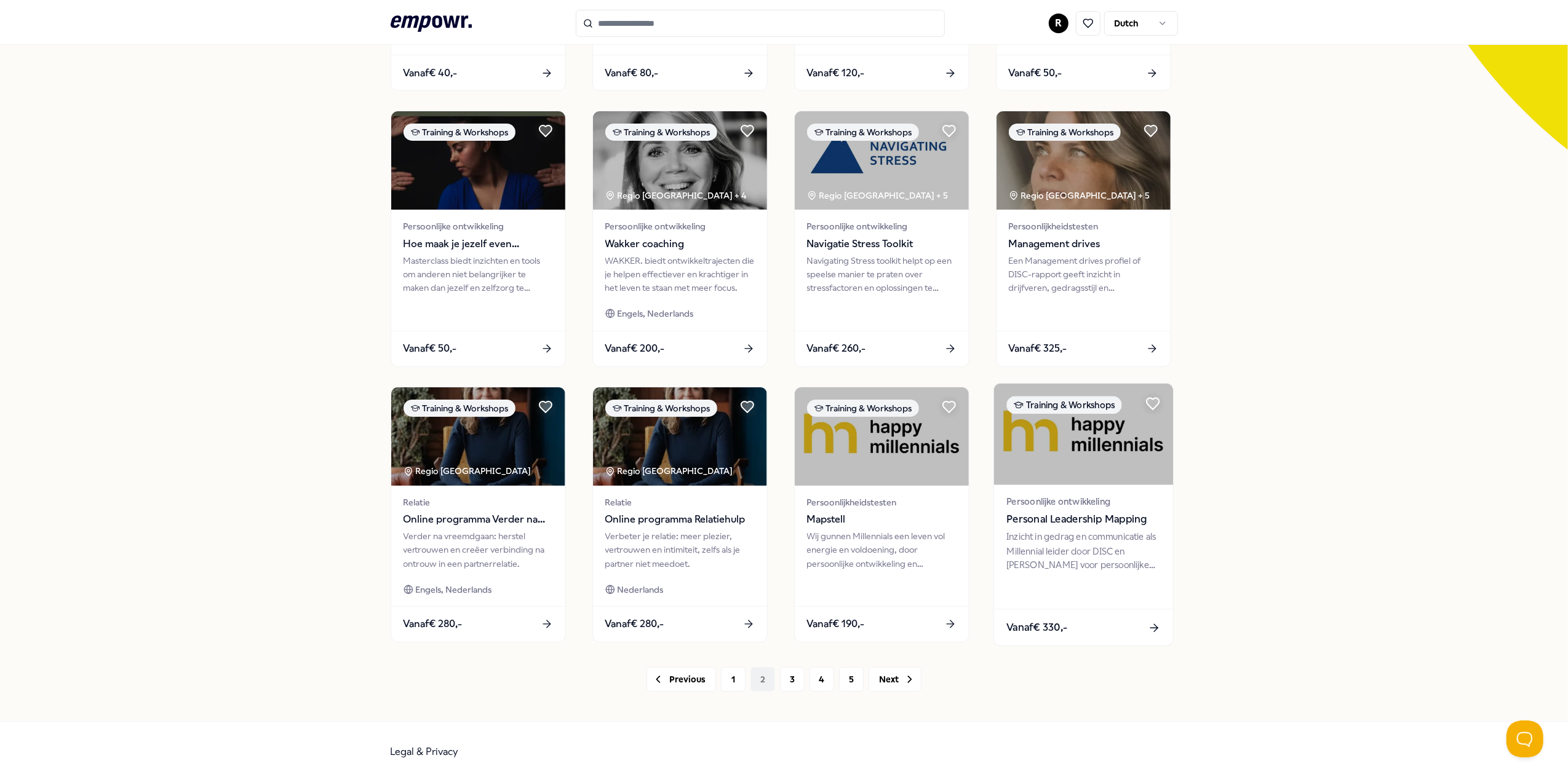
click at [1091, 517] on span "Personal Leadership Mapping" at bounding box center [1083, 519] width 154 height 16
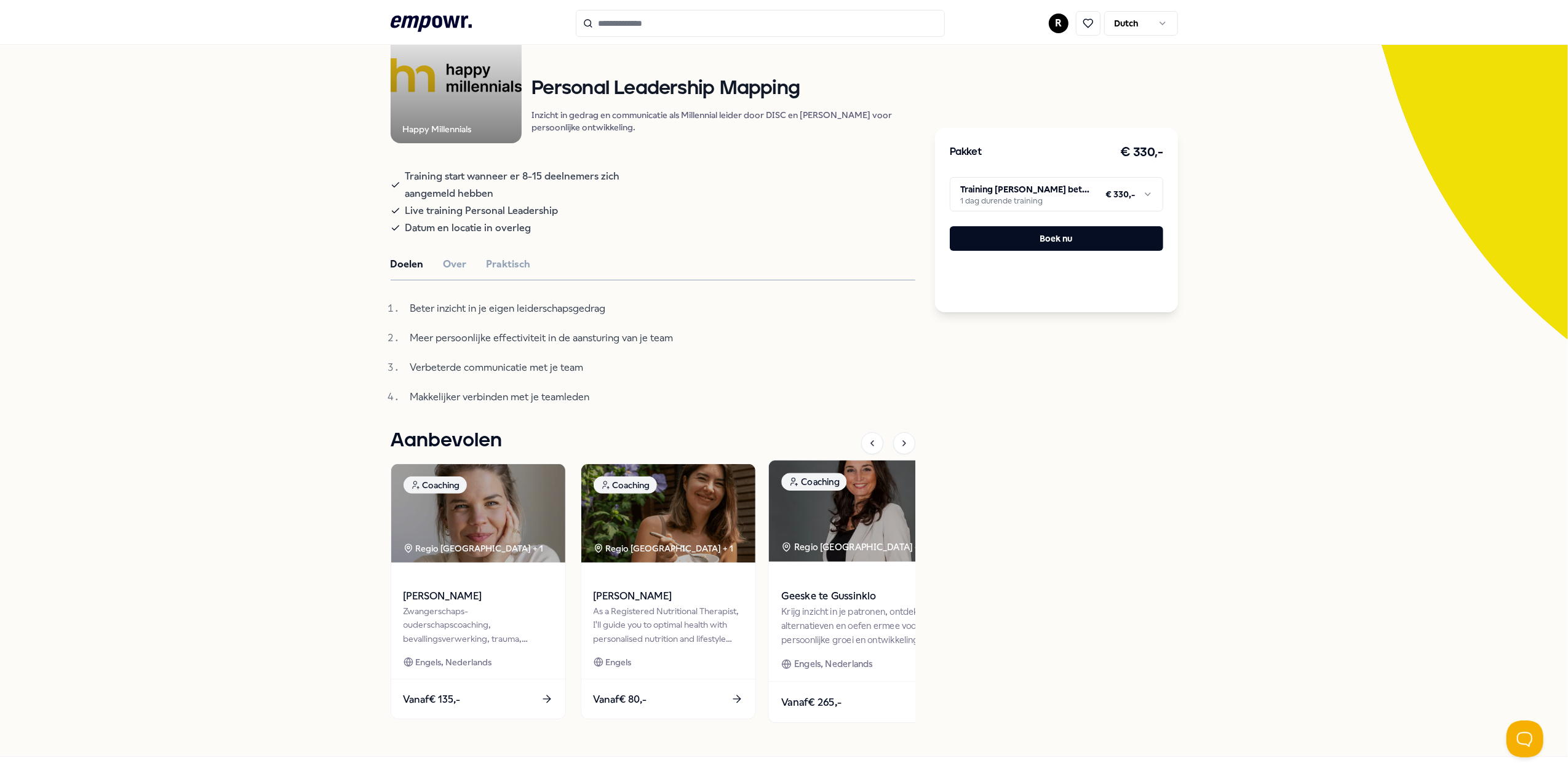
scroll to position [171, 0]
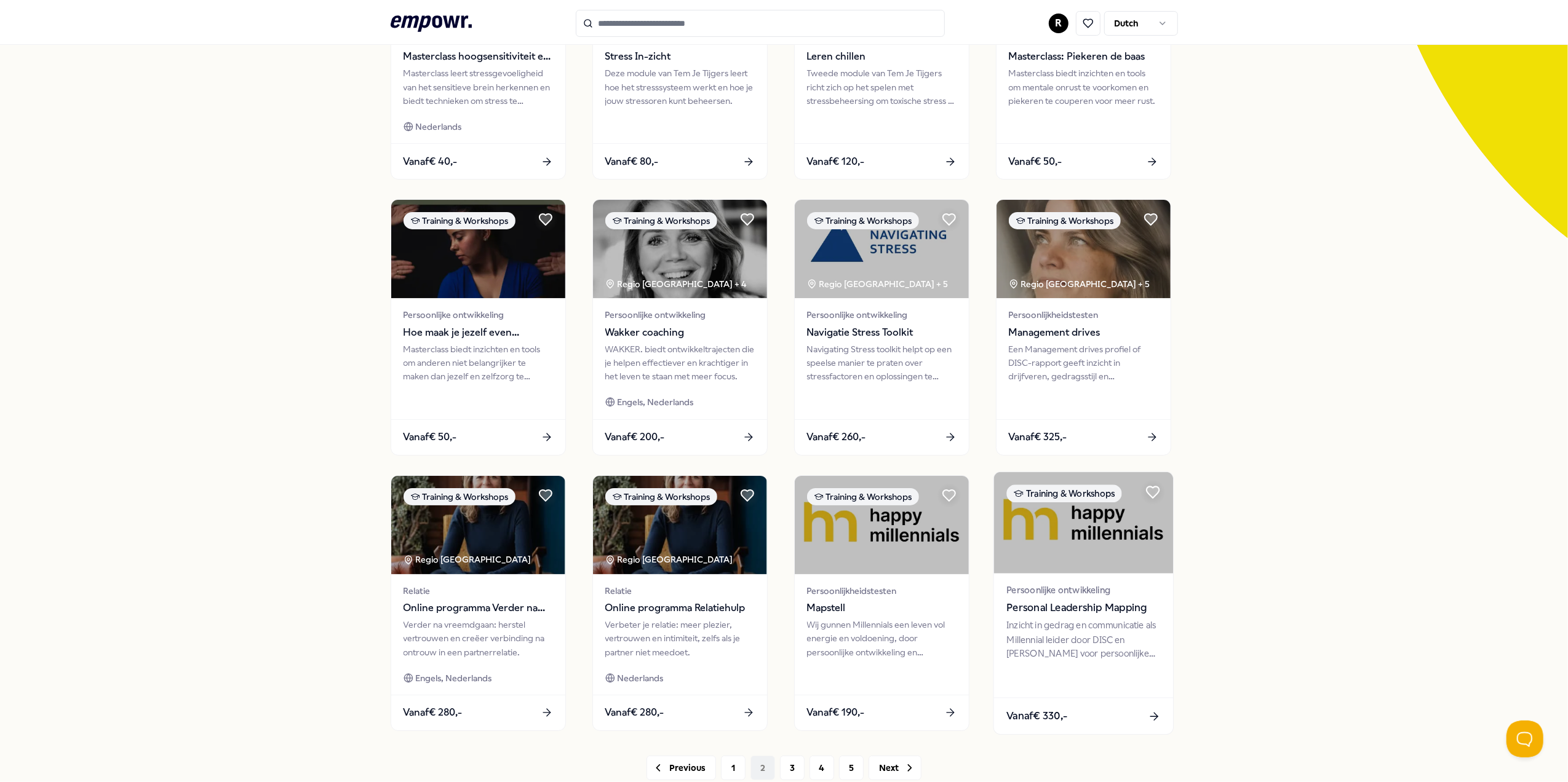
scroll to position [318, 0]
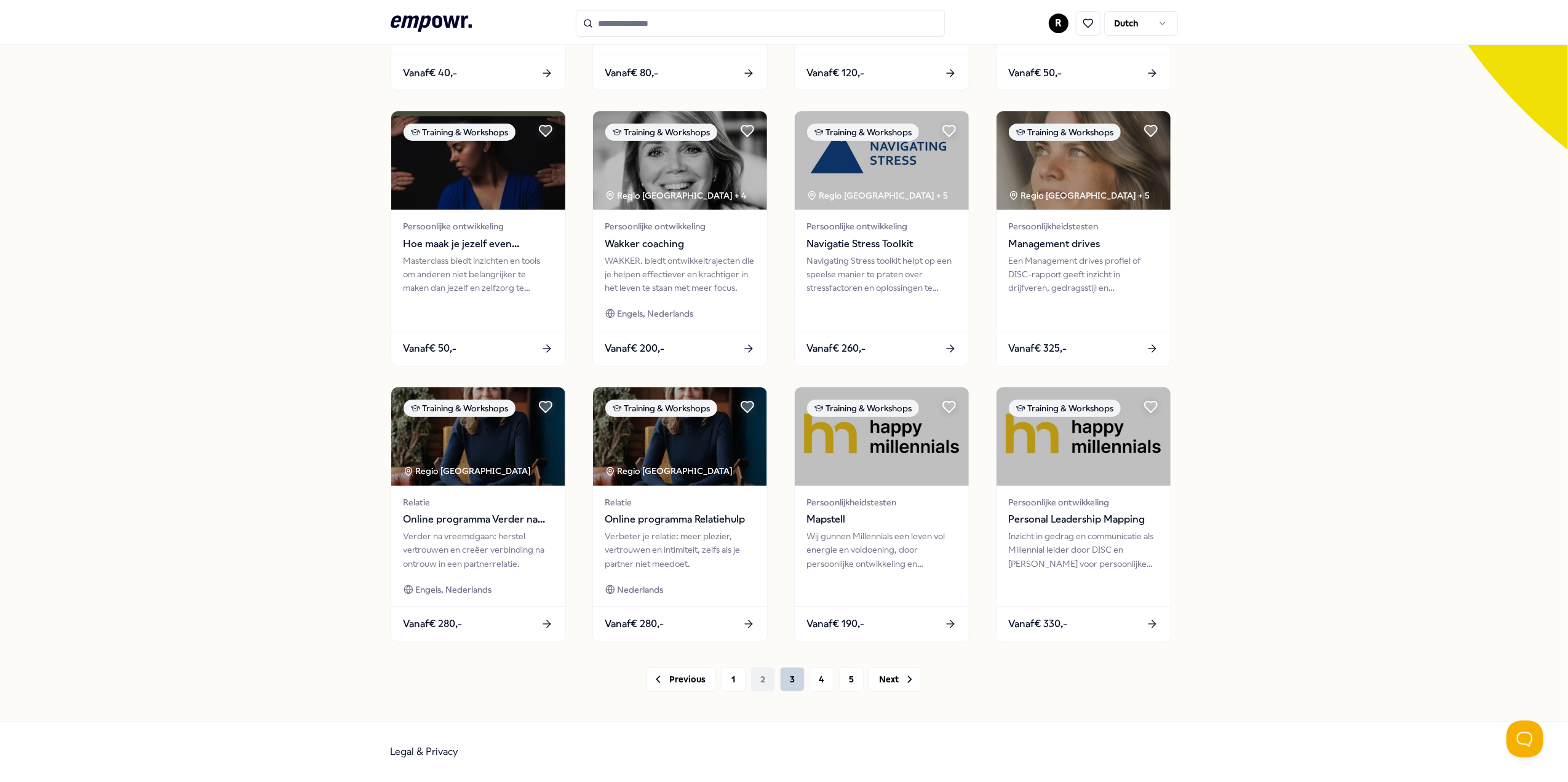
click at [780, 676] on button "3" at bounding box center [792, 679] width 24 height 24
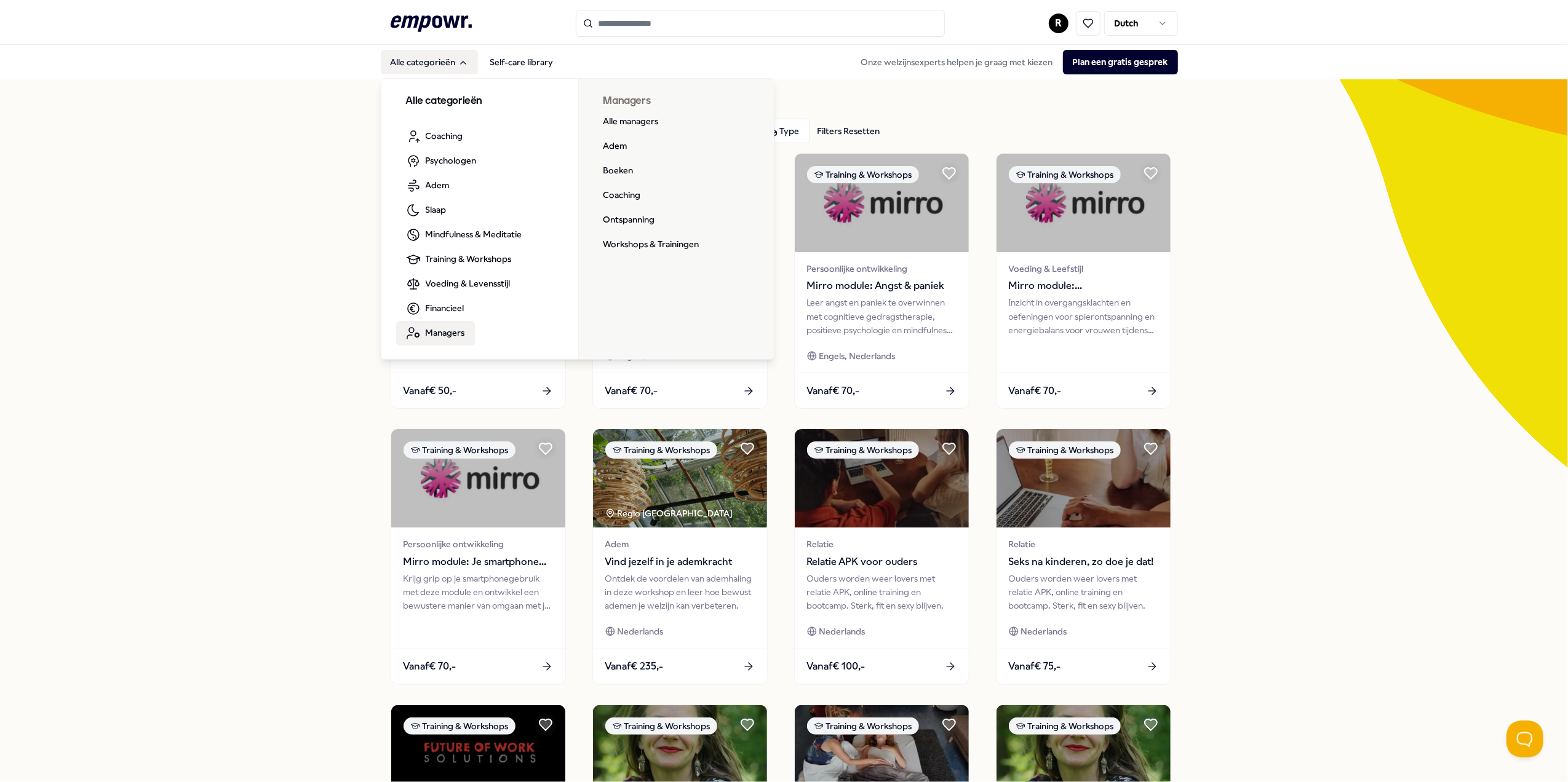
click at [453, 330] on span "Managers" at bounding box center [445, 333] width 39 height 14
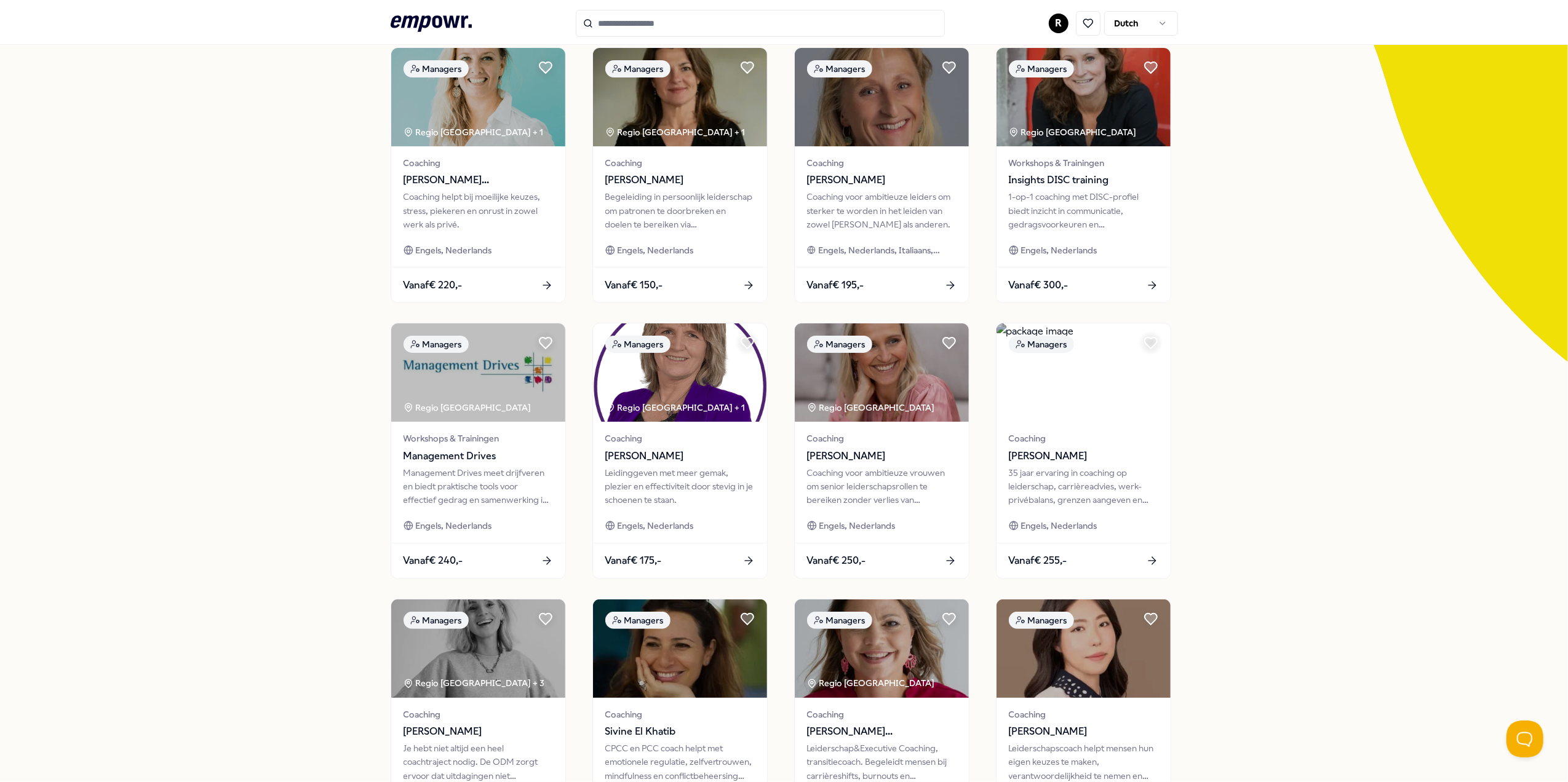
scroll to position [318, 0]
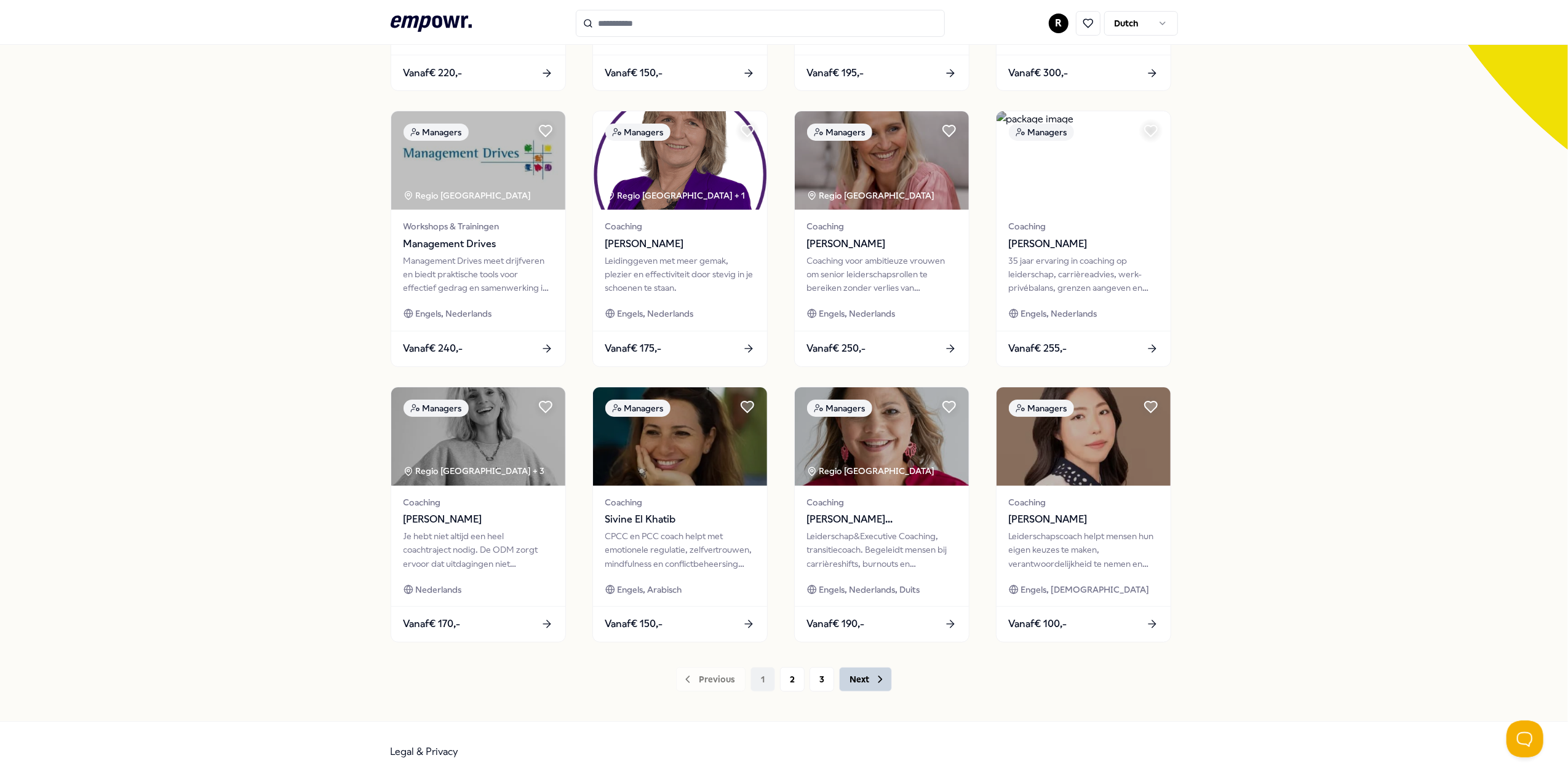
click at [864, 677] on button "Next" at bounding box center [864, 679] width 53 height 24
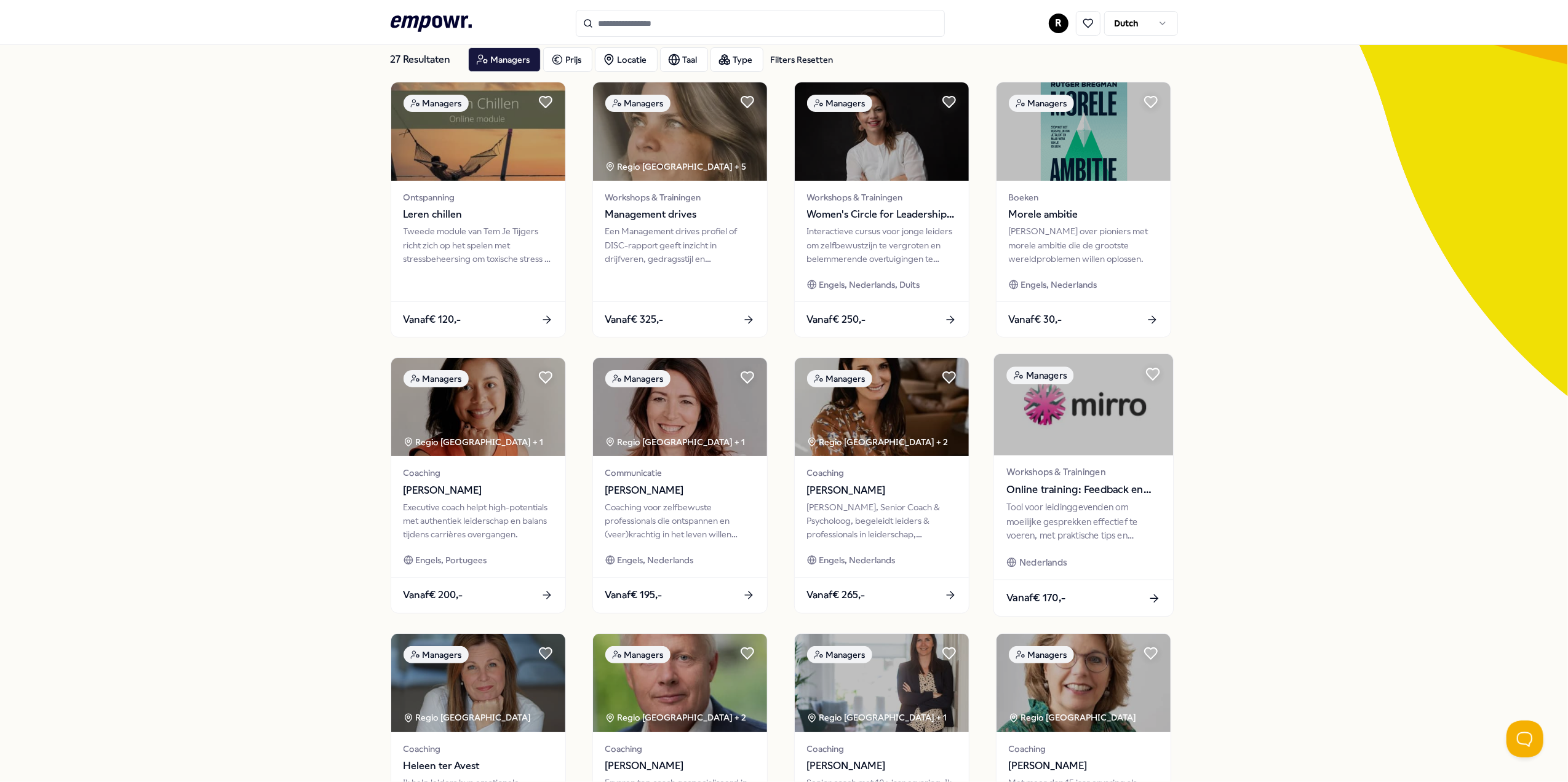
scroll to position [163, 0]
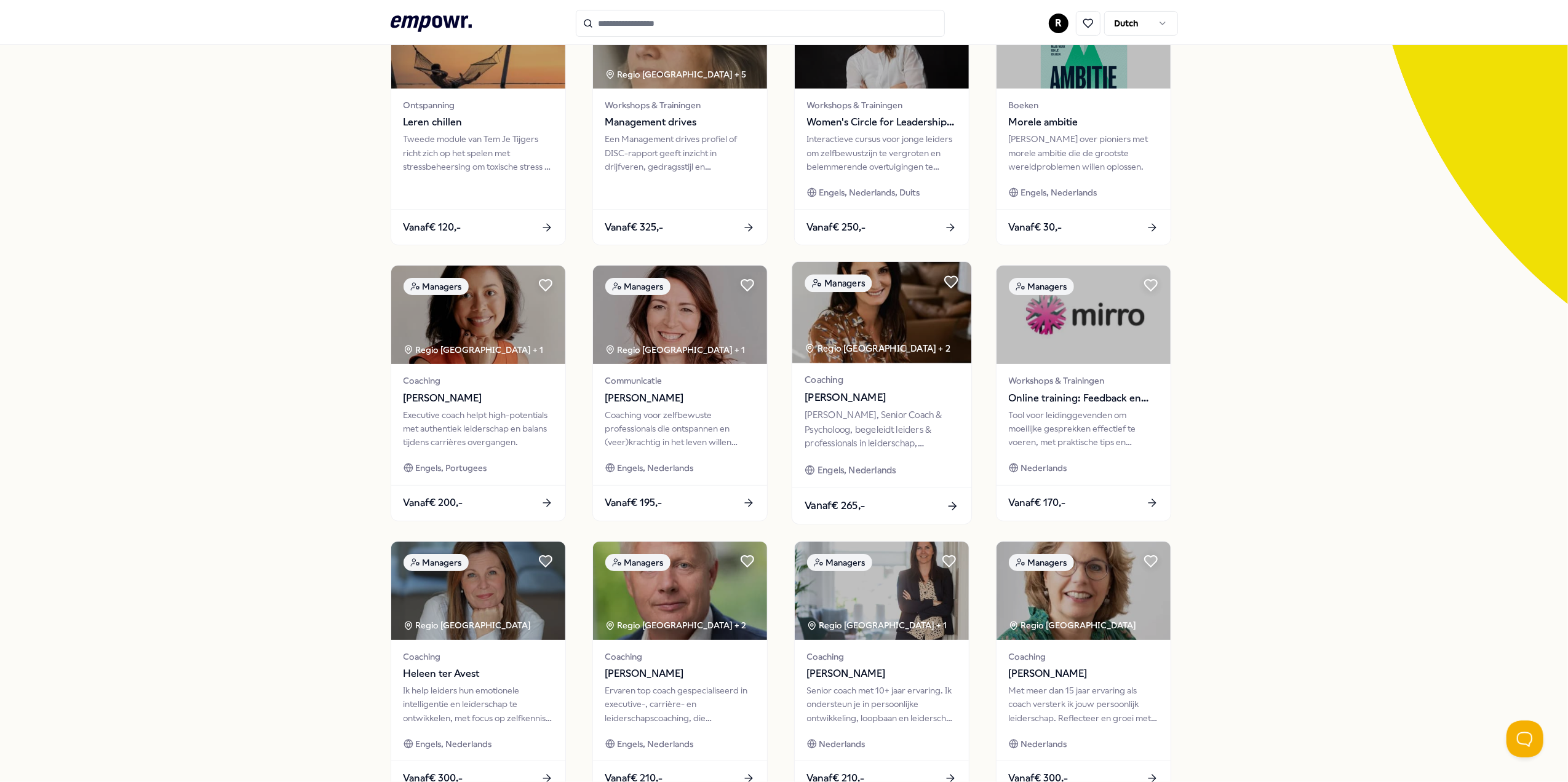
click at [845, 399] on span "[PERSON_NAME]" at bounding box center [882, 398] width 154 height 16
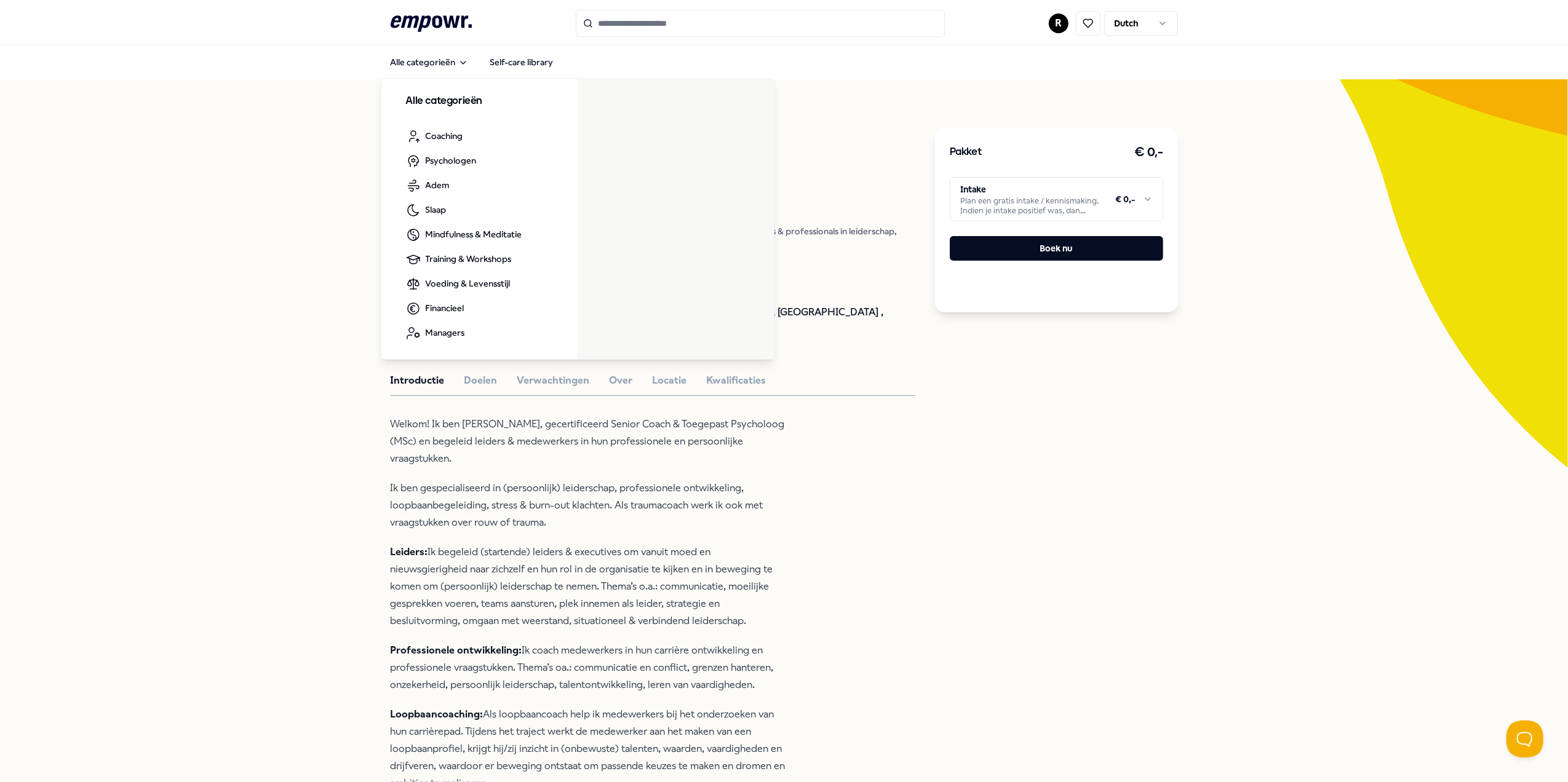
click at [441, 16] on icon ".empowr-logo_svg__cls-1{fill:#03032f}" at bounding box center [431, 23] width 81 height 22
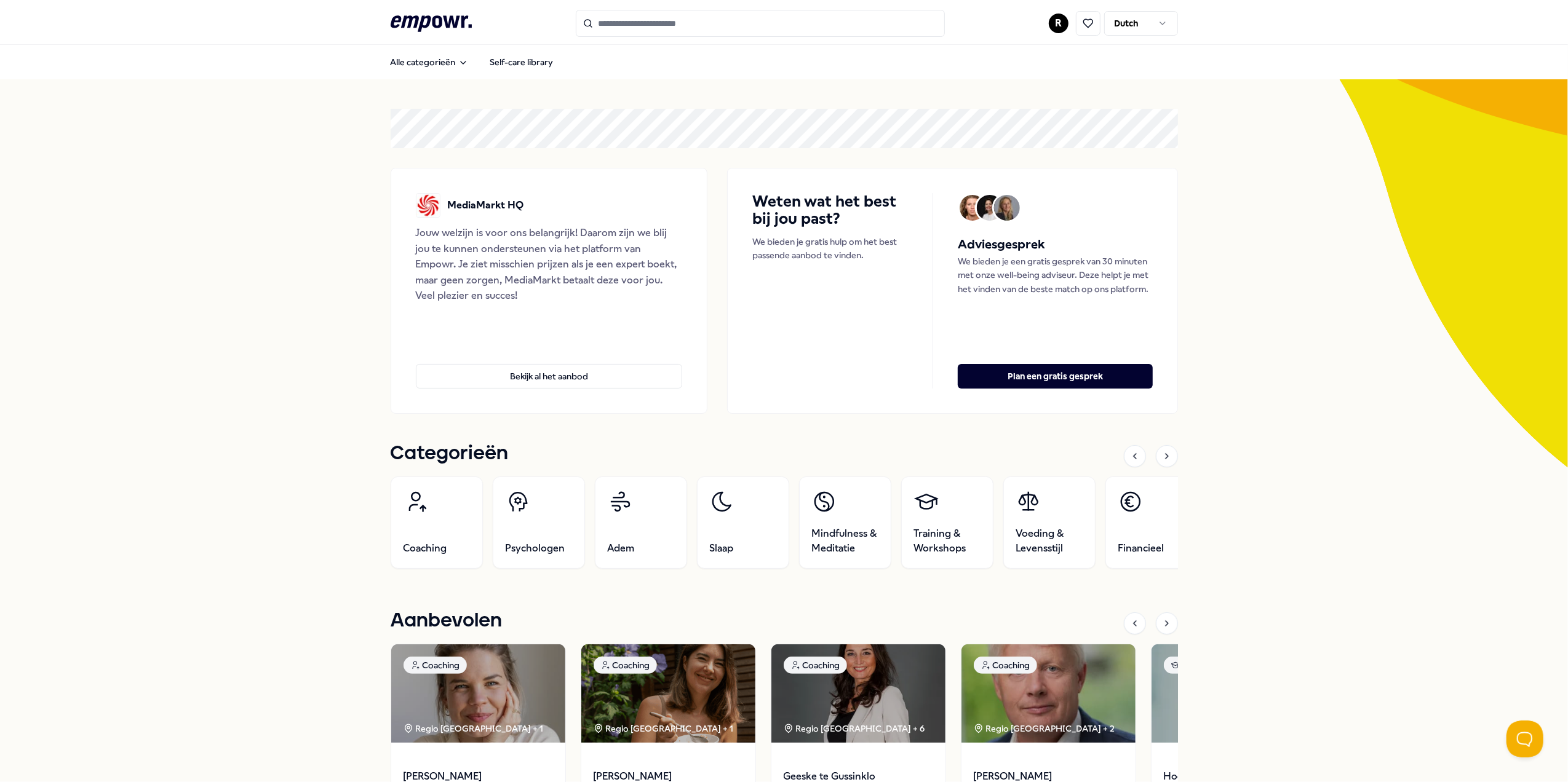
click at [1057, 22] on html ".empowr-logo_svg__cls-1{fill:#03032f} R Dutch Alle categorieën Self-care librar…" at bounding box center [784, 391] width 1568 height 782
drag, startPoint x: 1317, startPoint y: 372, endPoint x: 1145, endPoint y: 636, distance: 315.1
click at [1317, 373] on html ".empowr-logo_svg__cls-1{fill:#03032f} R Dutch Alle categorieën Self-care librar…" at bounding box center [784, 391] width 1568 height 782
